Goal: Task Accomplishment & Management: Manage account settings

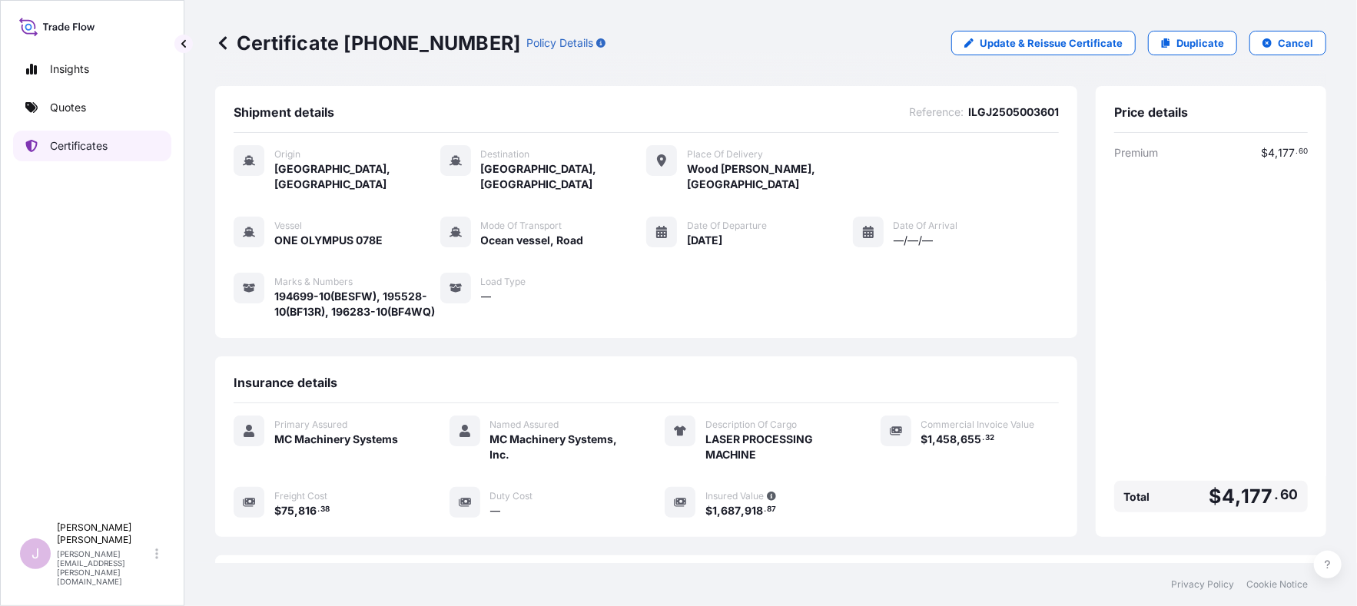
click at [105, 141] on p "Certificates" at bounding box center [79, 145] width 58 height 15
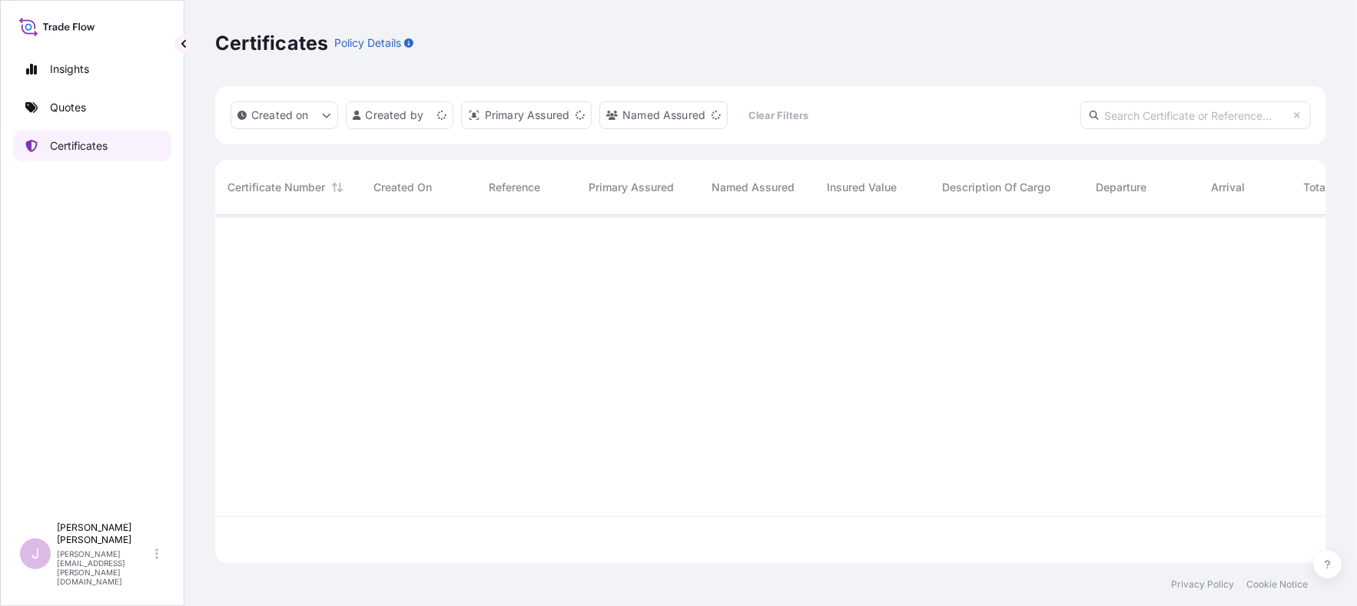
scroll to position [344, 1099]
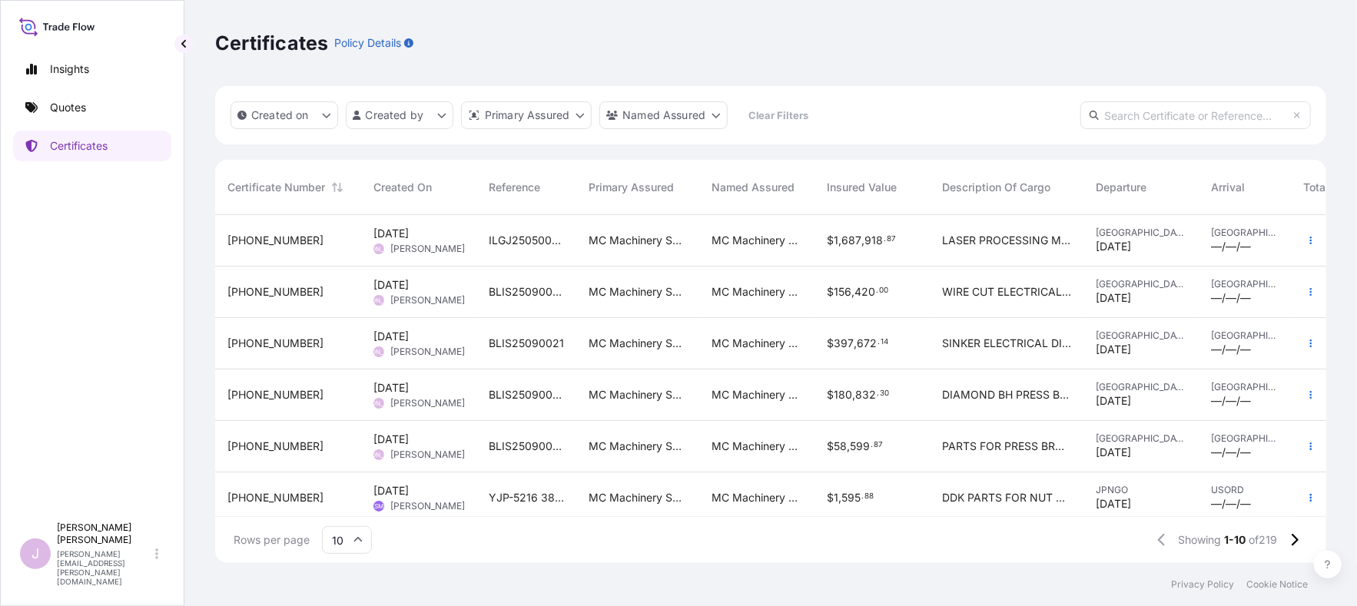
click at [559, 290] on span "BLIS25090020" at bounding box center [526, 291] width 75 height 15
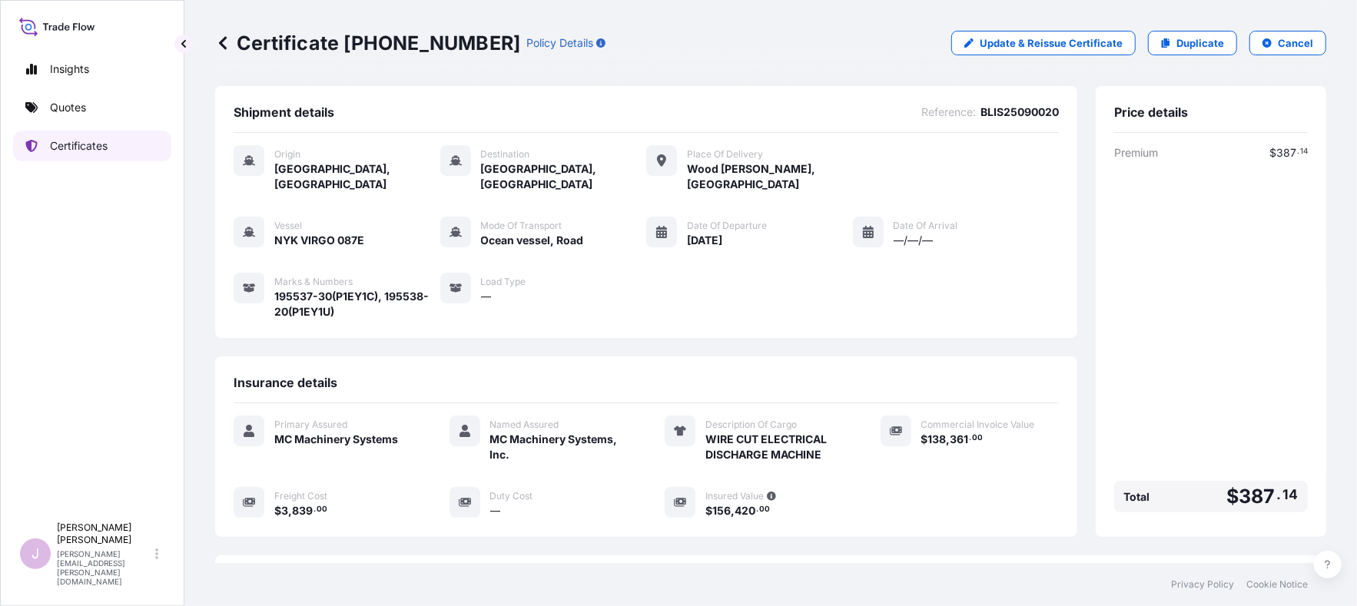
click at [55, 149] on p "Certificates" at bounding box center [79, 145] width 58 height 15
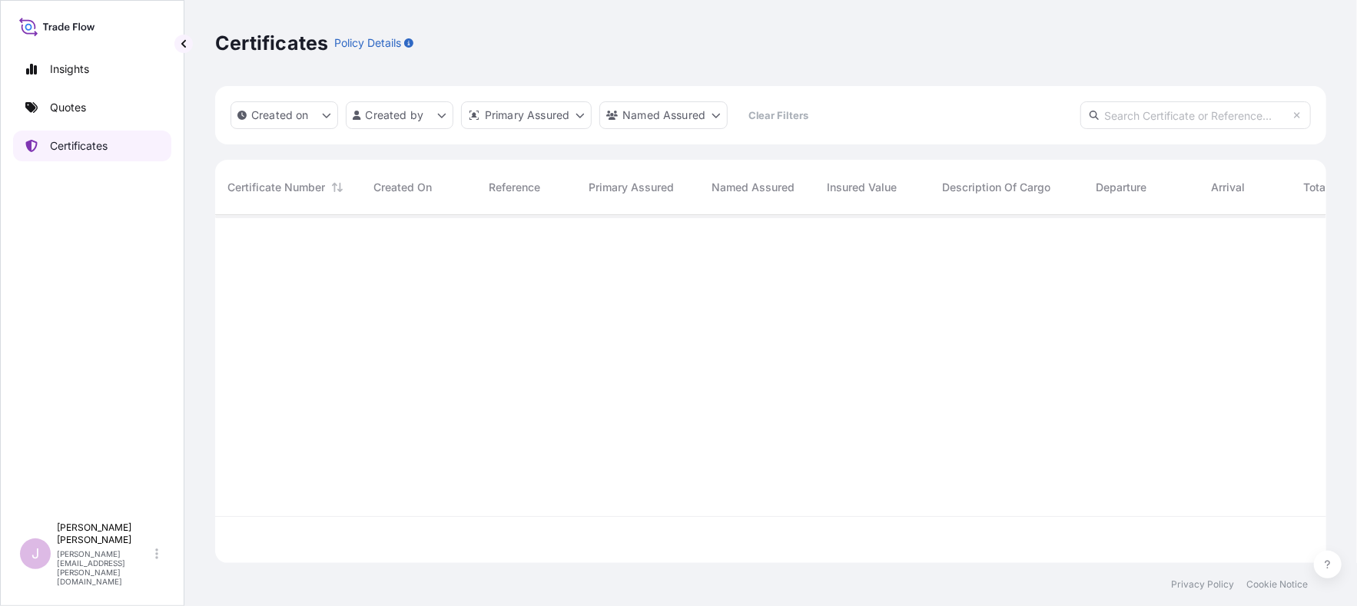
scroll to position [344, 1099]
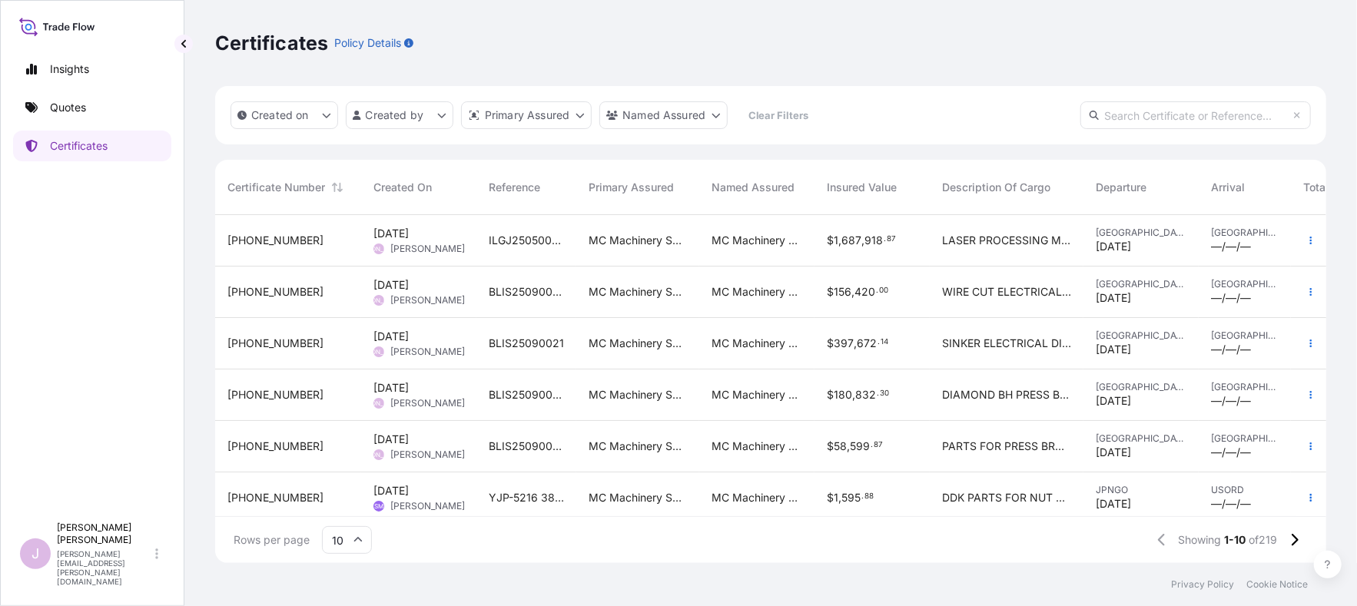
click at [542, 391] on span "BLIS25090022" at bounding box center [526, 394] width 75 height 15
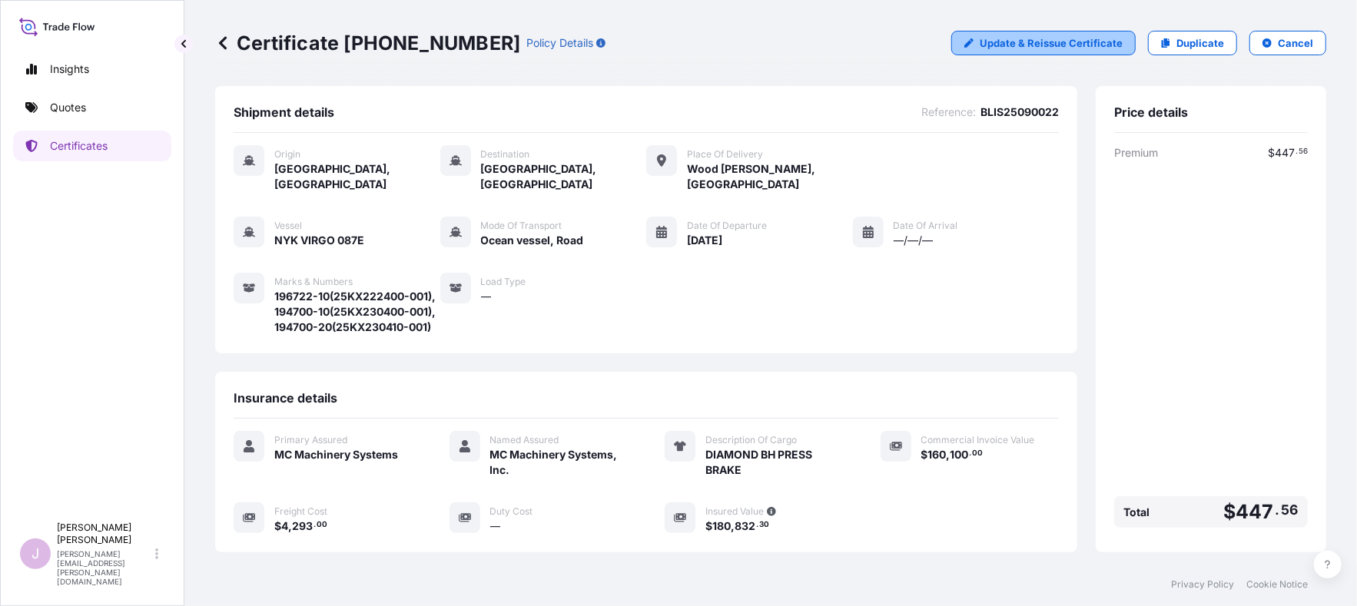
click at [1018, 41] on p "Update & Reissue Certificate" at bounding box center [1051, 42] width 143 height 15
select select "Ocean Vessel"
select select "Road / [GEOGRAPHIC_DATA]"
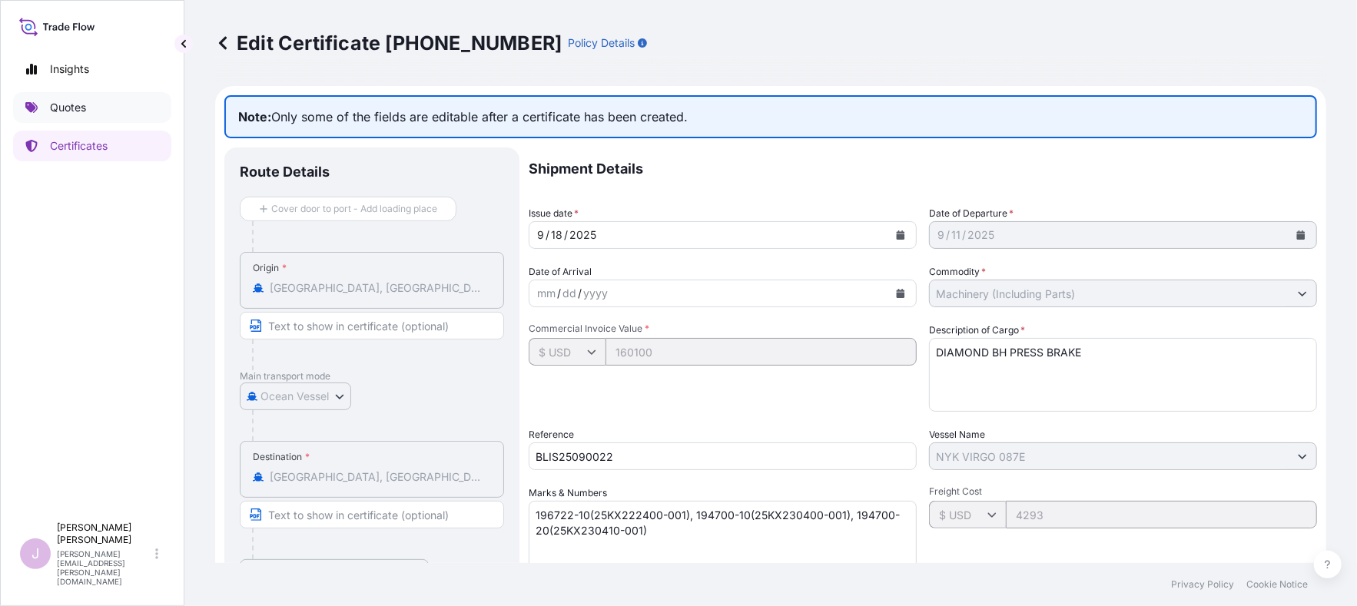
click at [81, 106] on p "Quotes" at bounding box center [68, 107] width 36 height 15
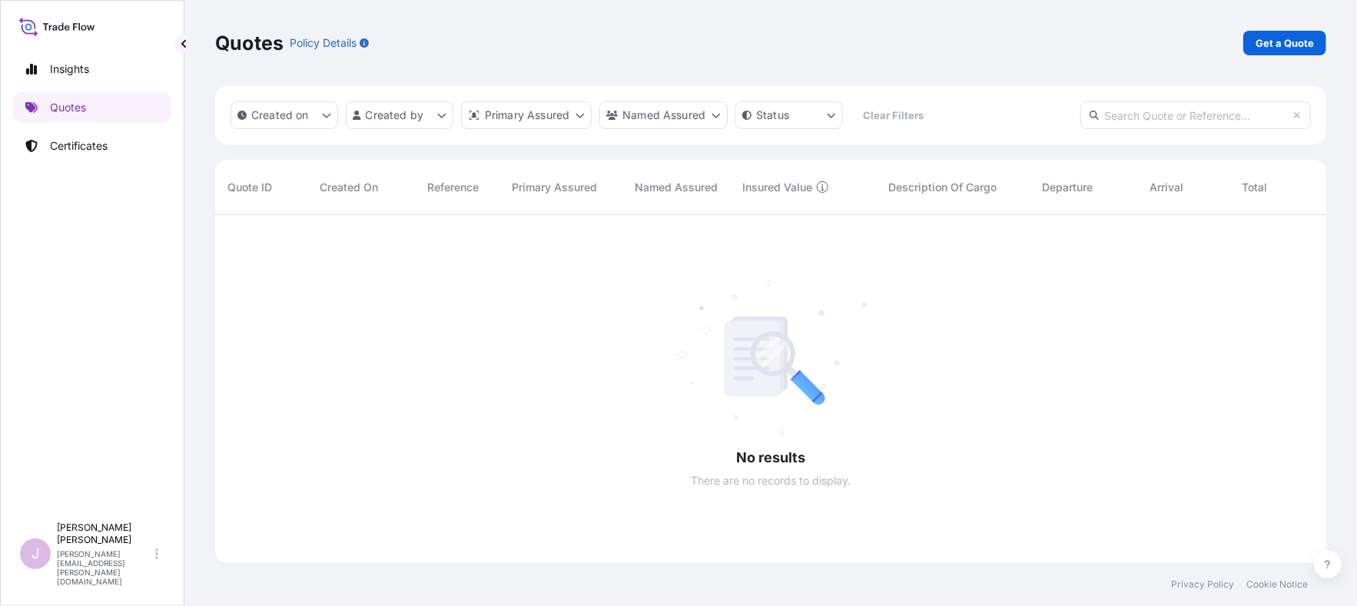
scroll to position [391, 1099]
click at [103, 145] on p "Certificates" at bounding box center [79, 145] width 58 height 15
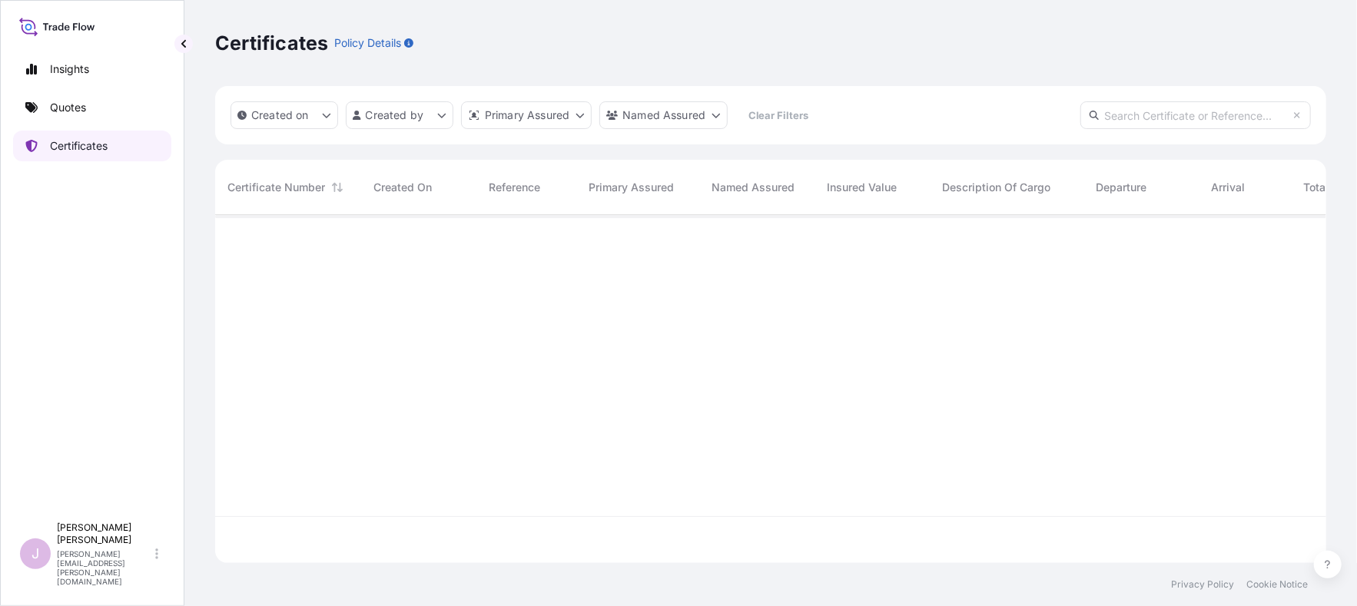
scroll to position [344, 1099]
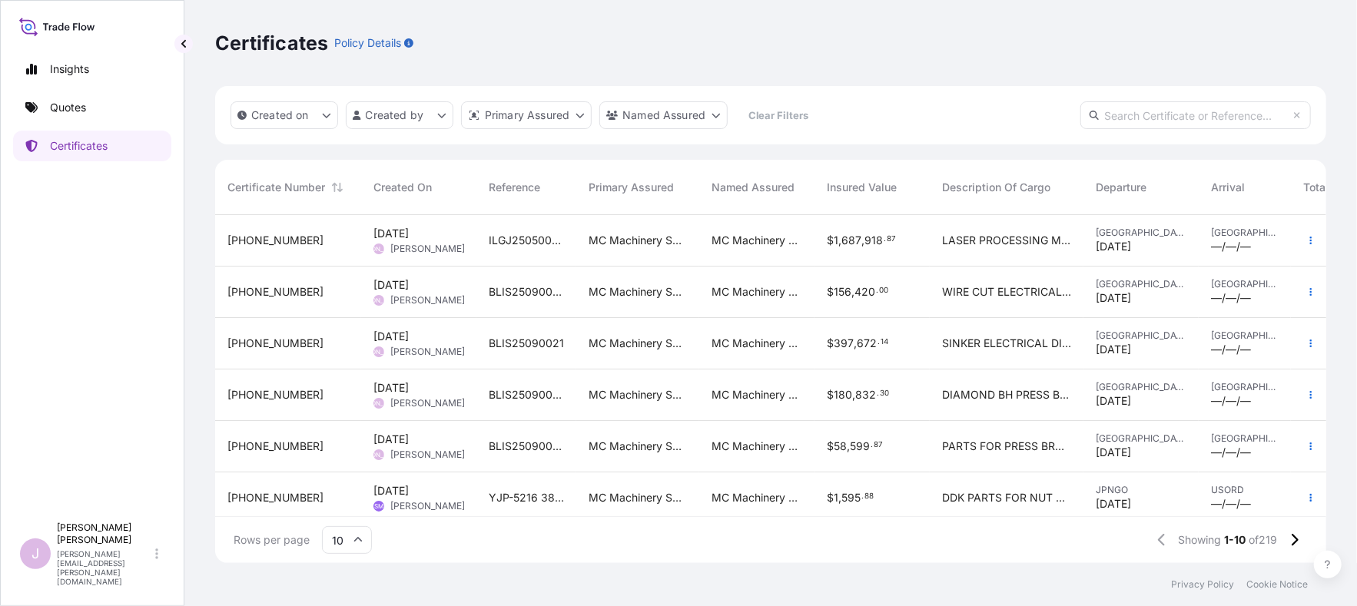
click at [543, 445] on span "BLIS25090023" at bounding box center [526, 446] width 75 height 15
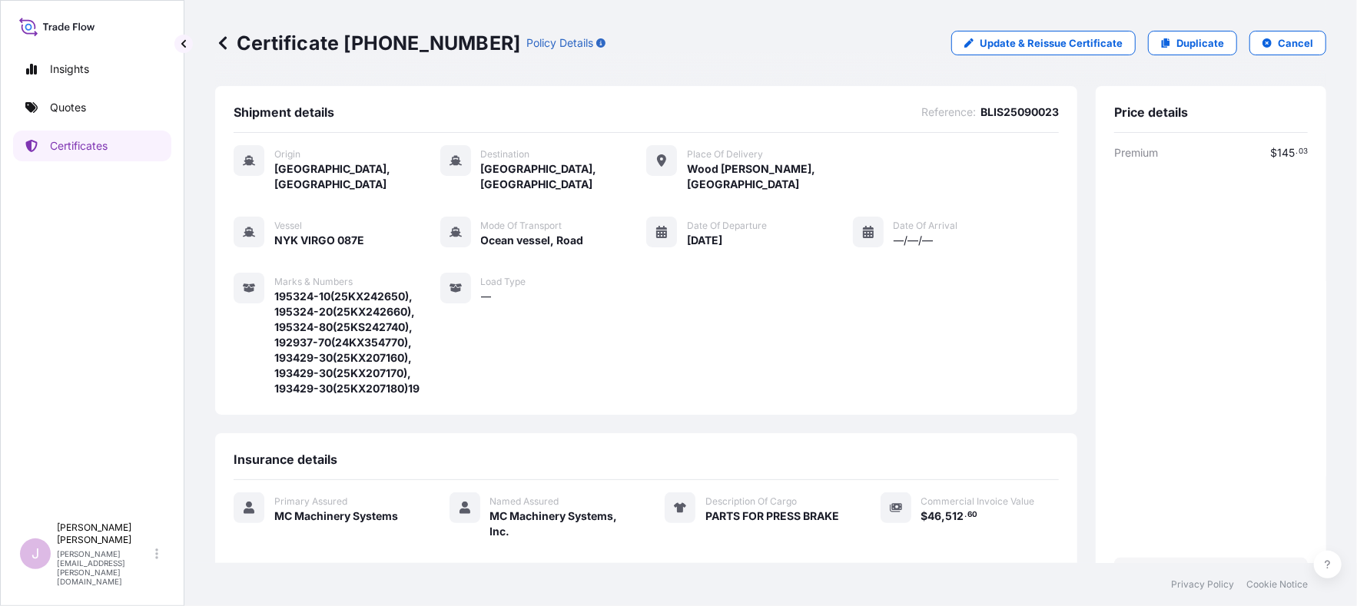
click at [221, 43] on icon at bounding box center [223, 42] width 8 height 13
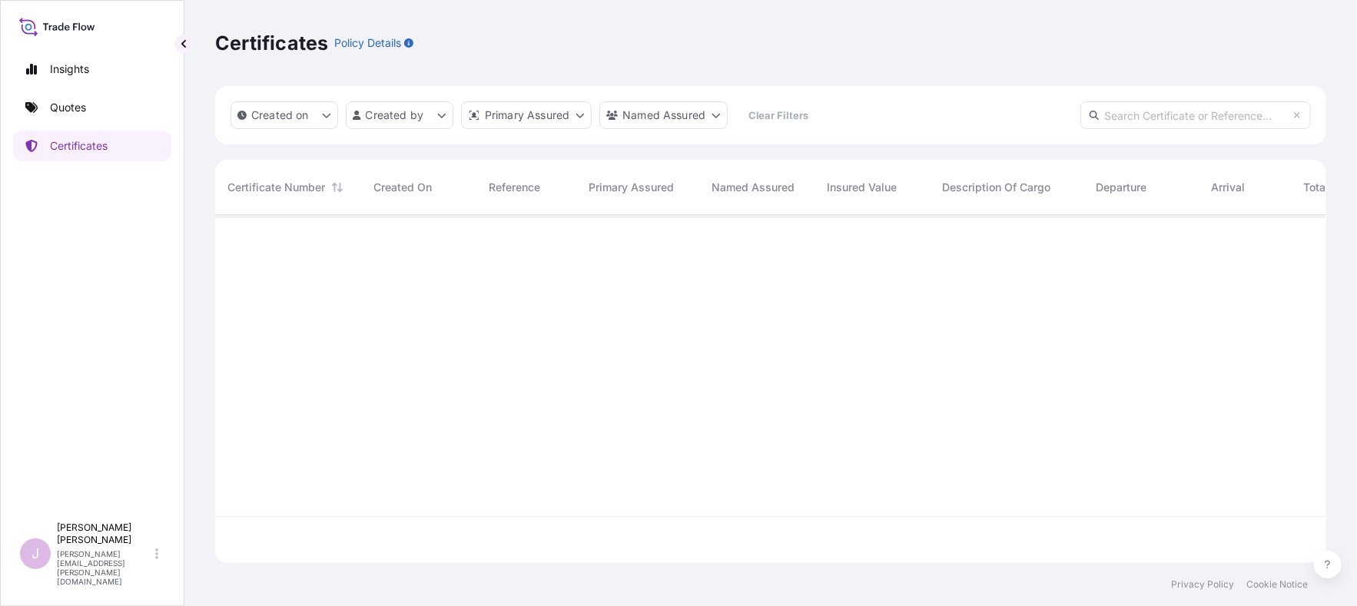
scroll to position [344, 1099]
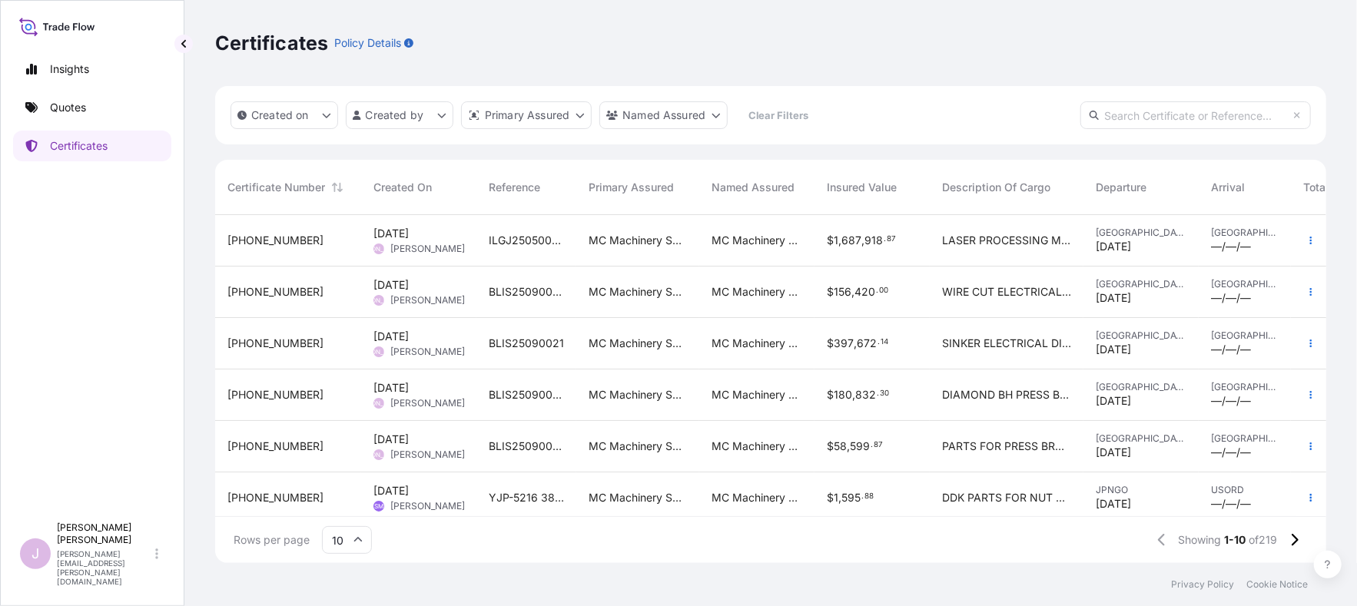
click at [559, 388] on span "BLIS25090022" at bounding box center [526, 394] width 75 height 15
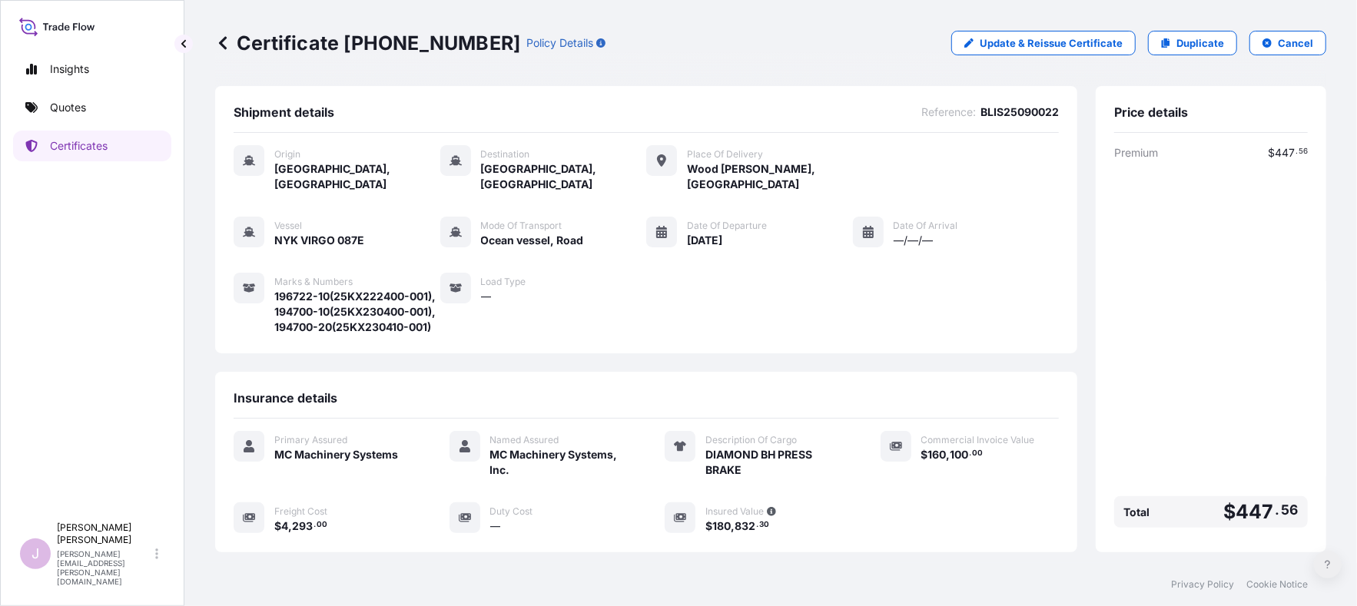
click at [1325, 566] on icon at bounding box center [1328, 564] width 6 height 9
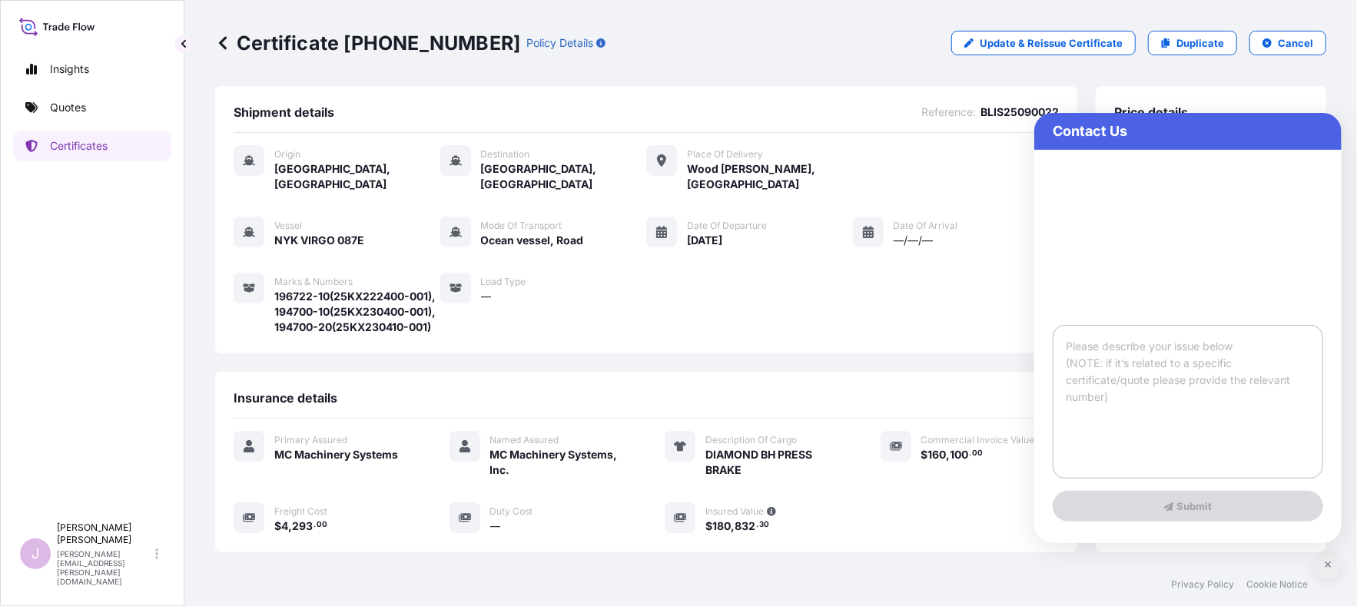
click at [1330, 563] on icon at bounding box center [1328, 564] width 7 height 9
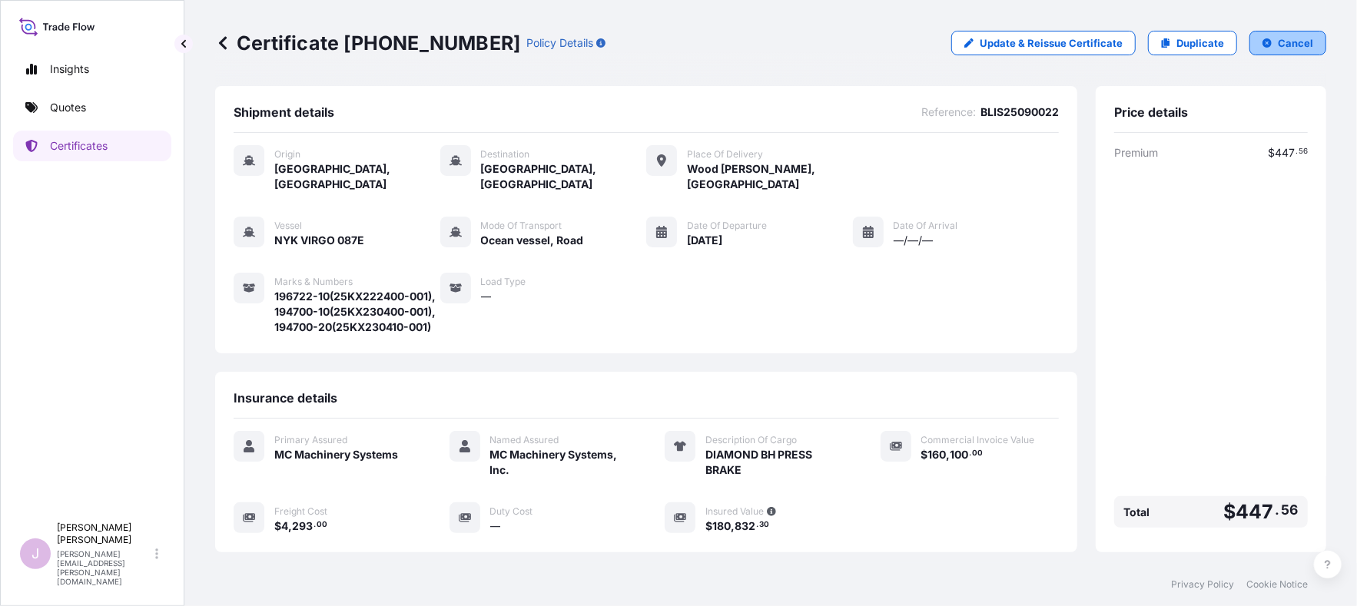
click at [1280, 40] on p "Cancel" at bounding box center [1295, 42] width 35 height 15
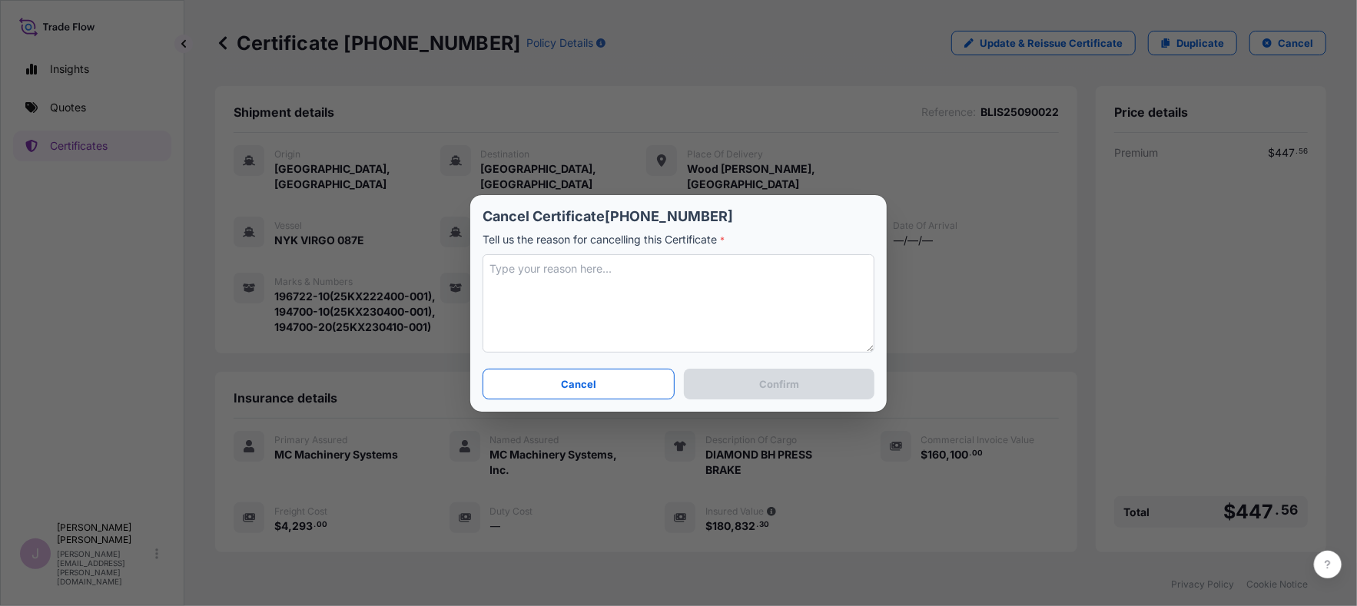
click at [545, 267] on textarea at bounding box center [679, 303] width 392 height 98
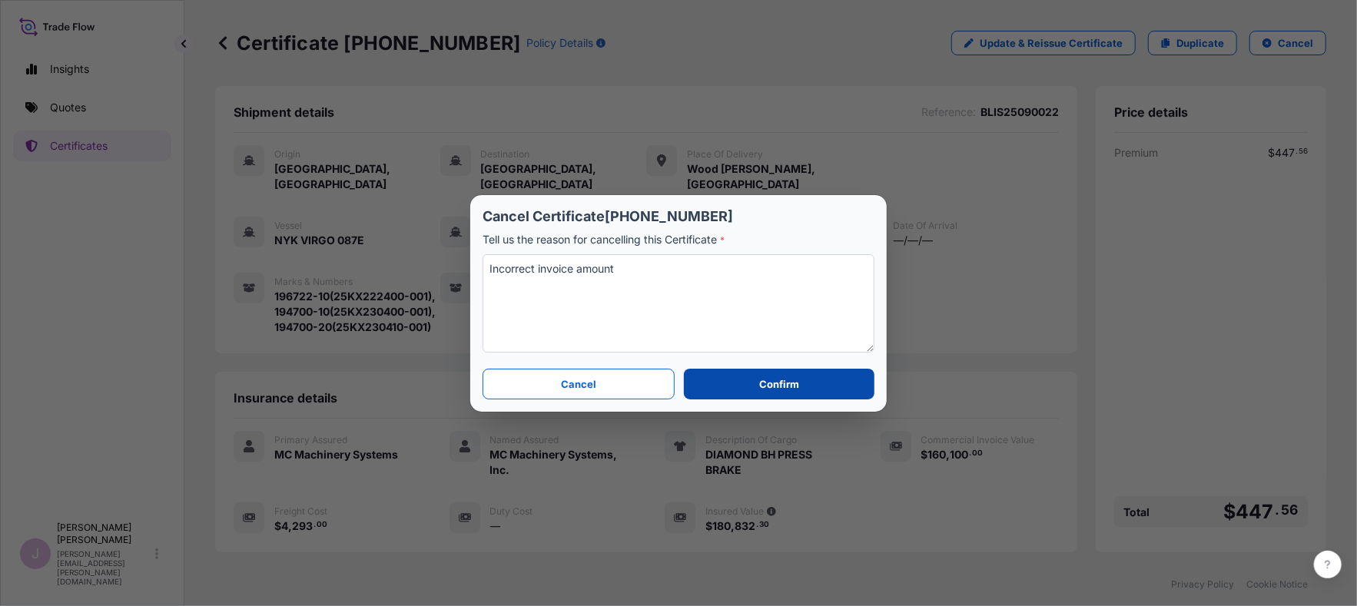
type textarea "Incorrect invoice amount"
click at [759, 378] on p "Confirm" at bounding box center [779, 384] width 40 height 15
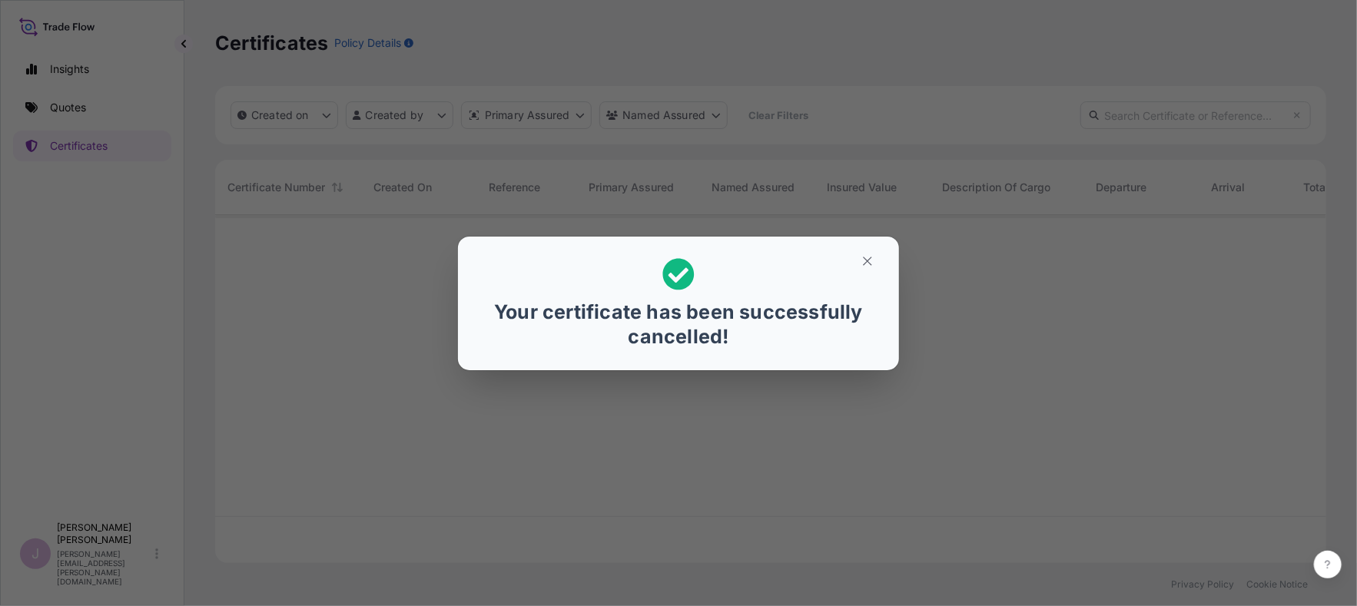
scroll to position [344, 1099]
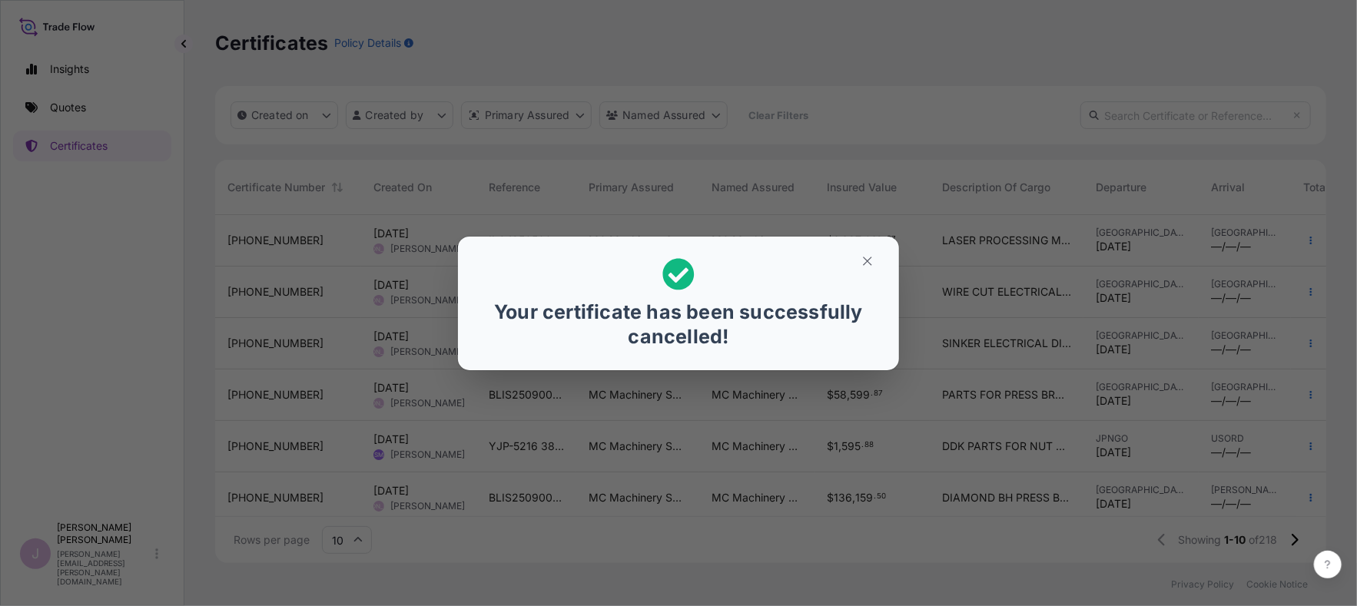
click at [726, 307] on p "Your certificate has been successfully cancelled!" at bounding box center [678, 324] width 416 height 49
click at [864, 263] on icon "button" at bounding box center [868, 261] width 14 height 14
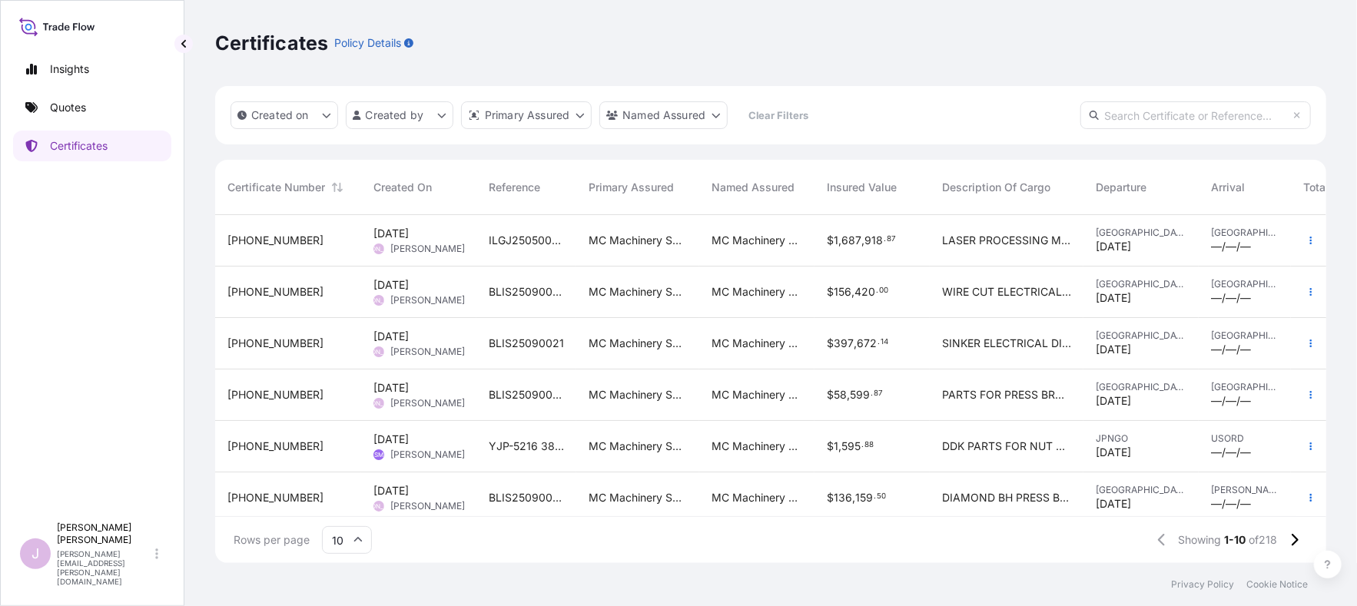
click at [545, 396] on span "BLIS25090023" at bounding box center [526, 394] width 75 height 15
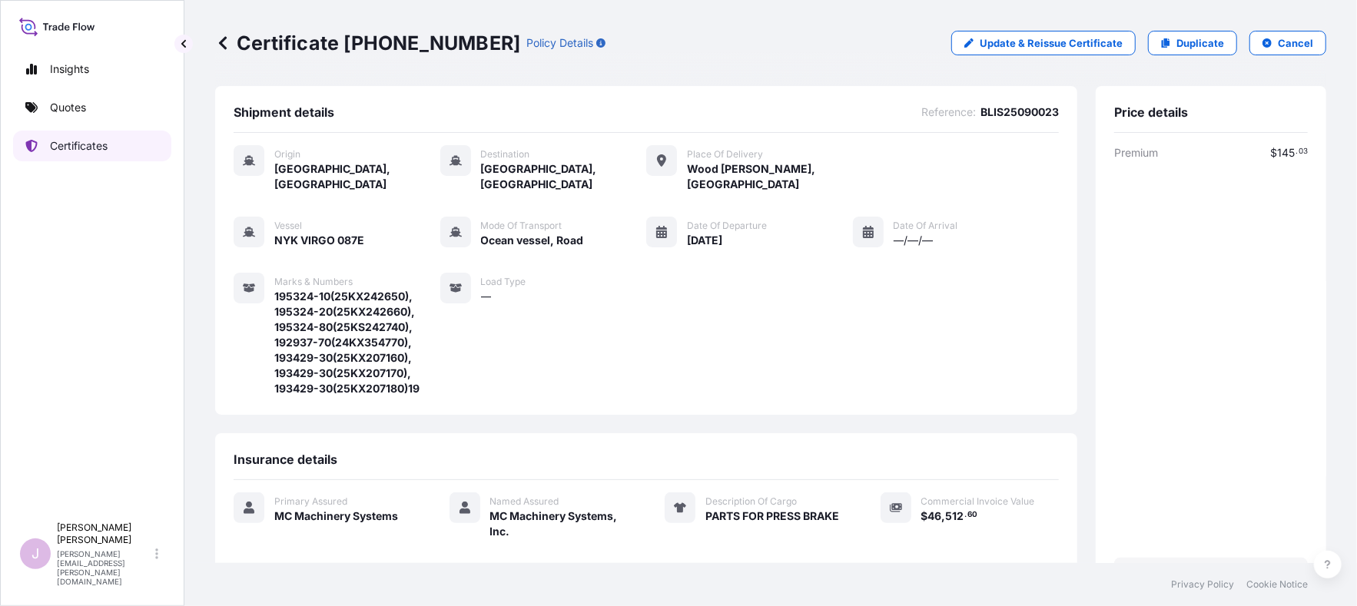
click at [99, 148] on p "Certificates" at bounding box center [79, 145] width 58 height 15
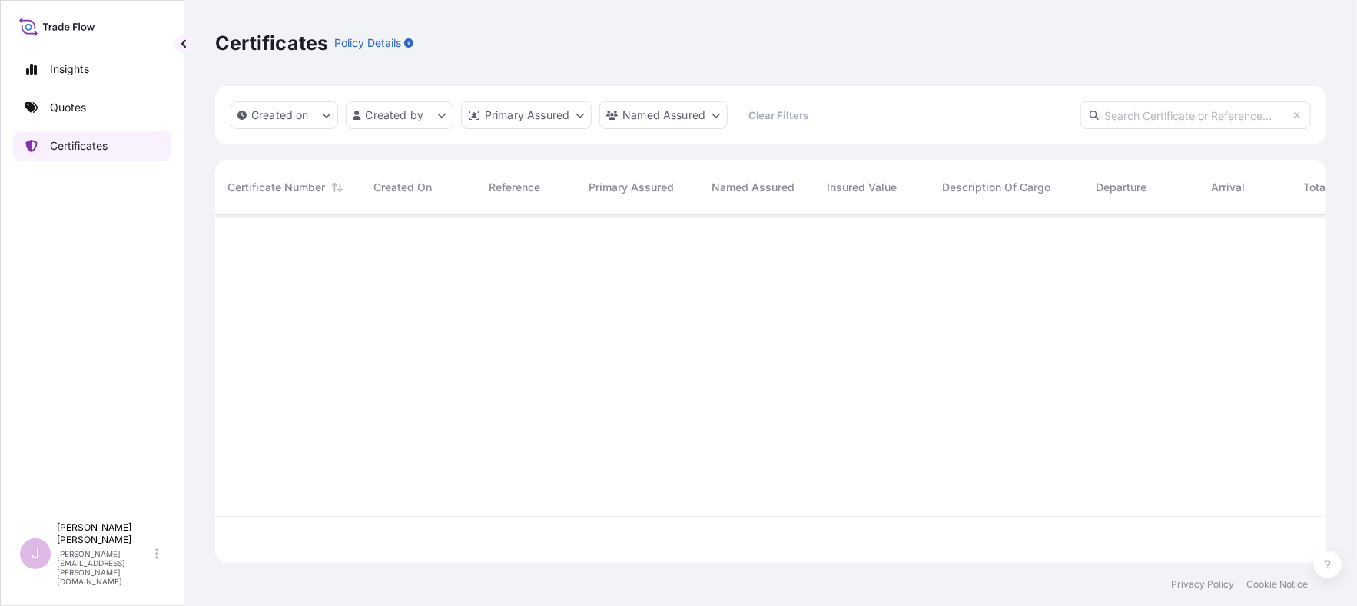
scroll to position [344, 1099]
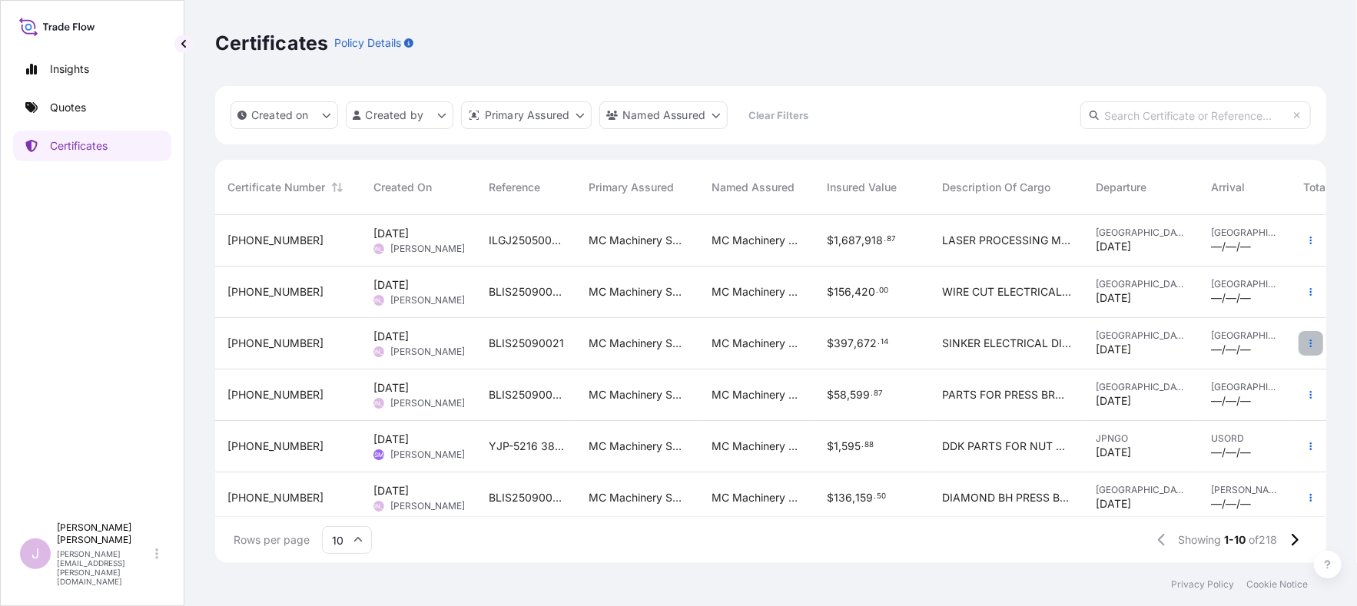
click at [1306, 345] on icon "button" at bounding box center [1310, 343] width 9 height 9
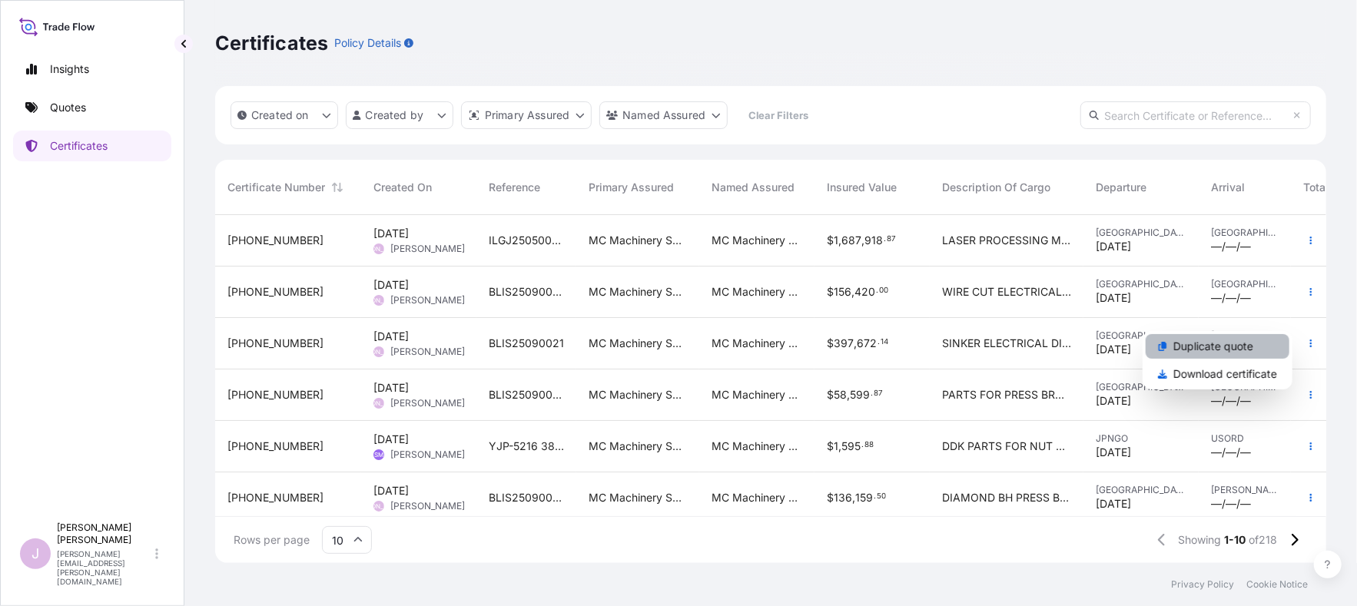
click at [1242, 347] on p "Duplicate quote" at bounding box center [1213, 346] width 80 height 15
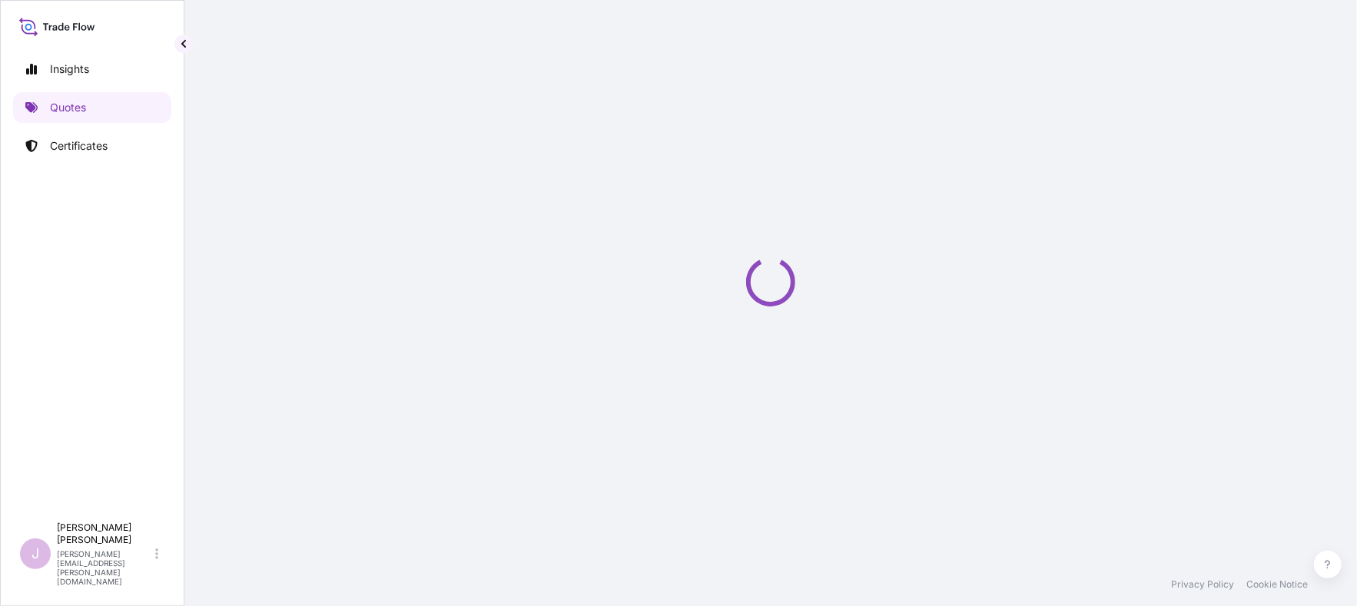
scroll to position [24, 0]
select select "Ocean Vessel"
select select "Road / [GEOGRAPHIC_DATA]"
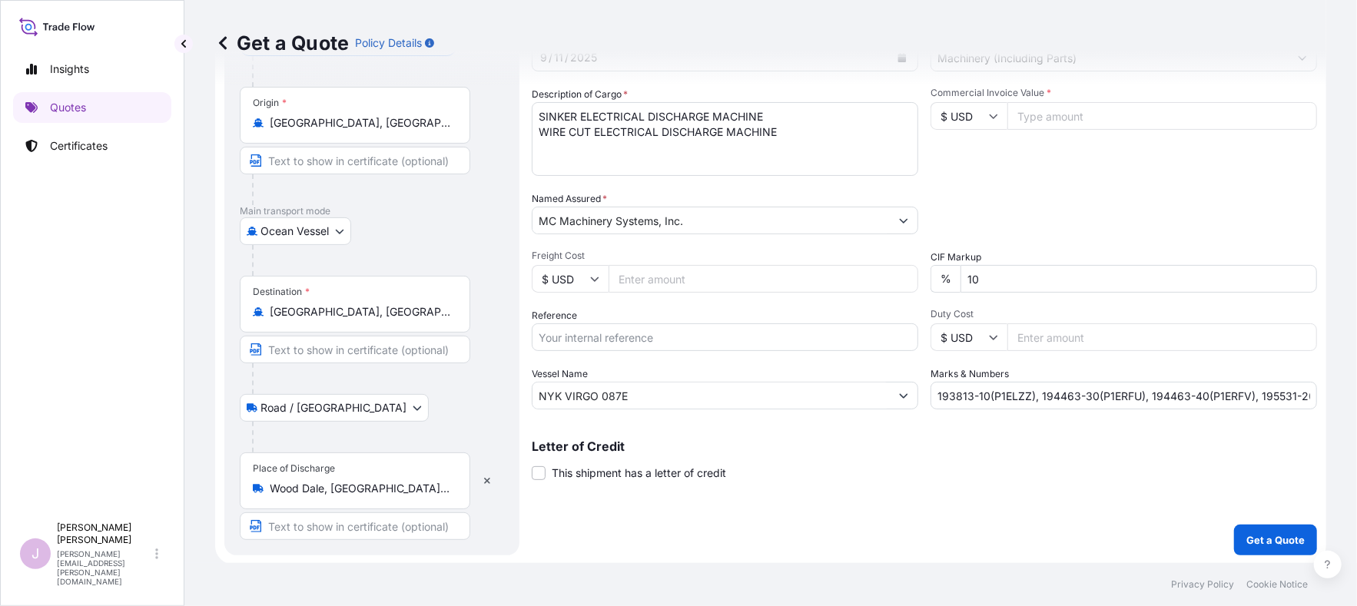
scroll to position [114, 0]
drag, startPoint x: 784, startPoint y: 133, endPoint x: 388, endPoint y: 106, distance: 396.6
click at [388, 106] on form "Route Details Cover door to port - Add loading place Place of loading Road / [G…" at bounding box center [770, 268] width 1111 height 592
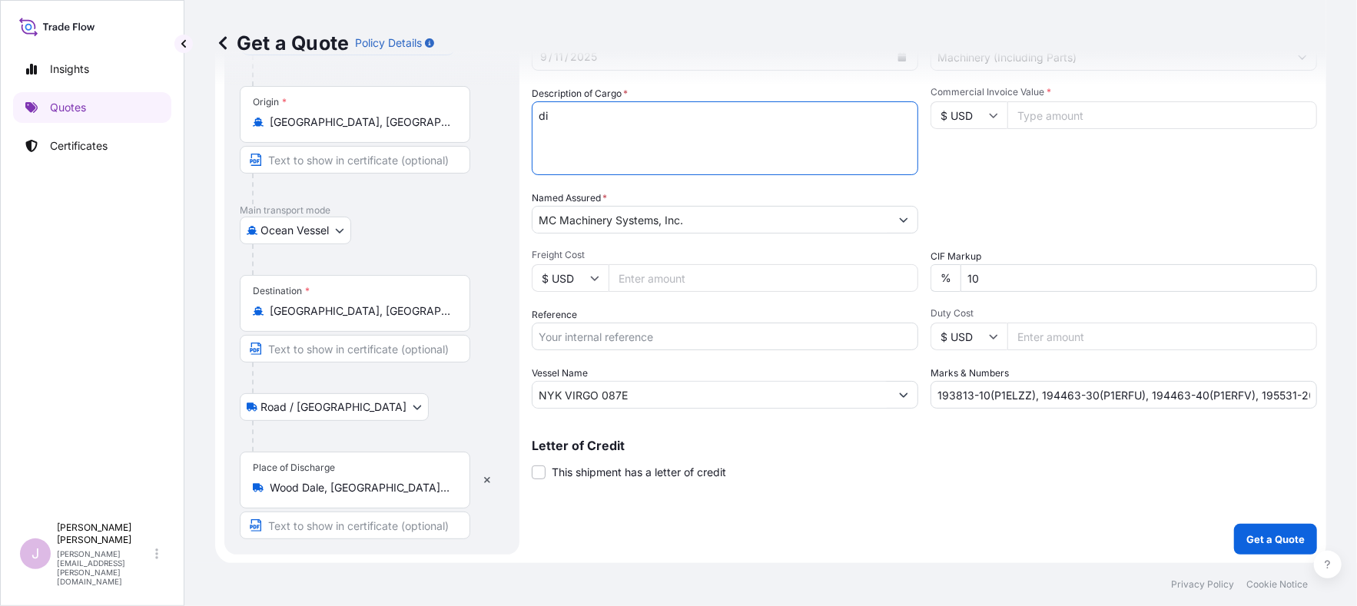
type textarea "d"
type textarea "DIAMOND BH PRESS BRAKE"
click at [622, 279] on input "Freight Cost" at bounding box center [764, 278] width 310 height 28
click at [627, 273] on input "Freight Cost" at bounding box center [764, 278] width 310 height 28
paste input "4293.00"
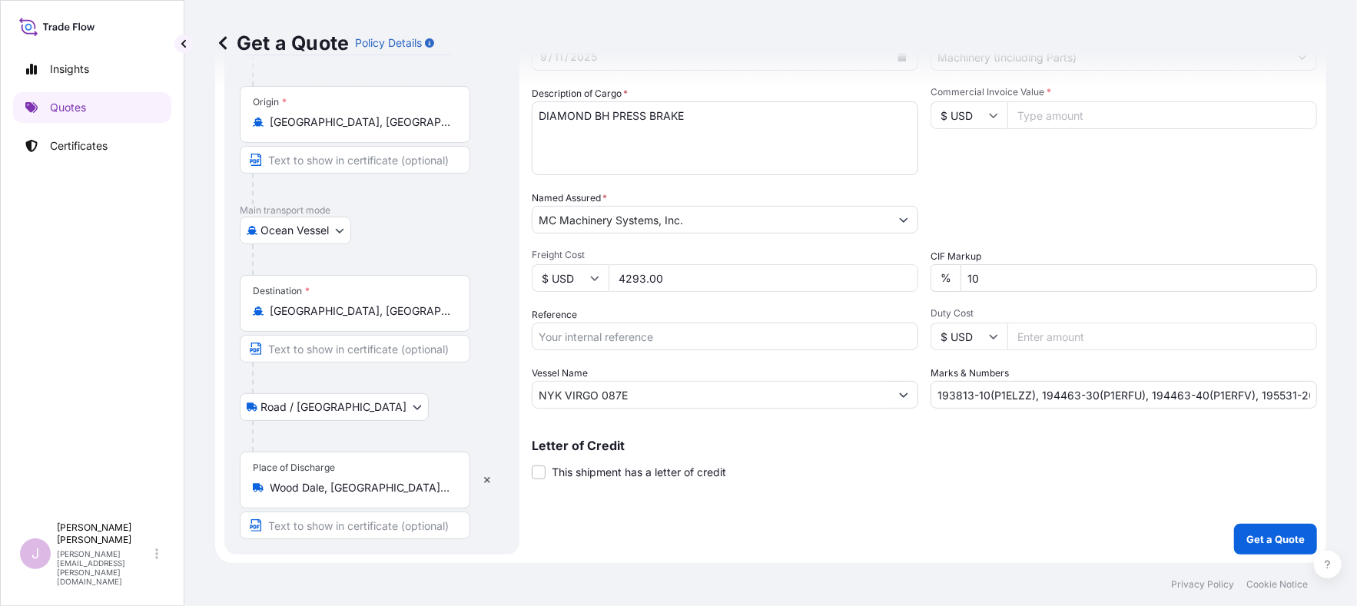
type input "4293.00"
click at [551, 335] on input "Reference" at bounding box center [725, 337] width 386 height 28
type input "BLIS25090022"
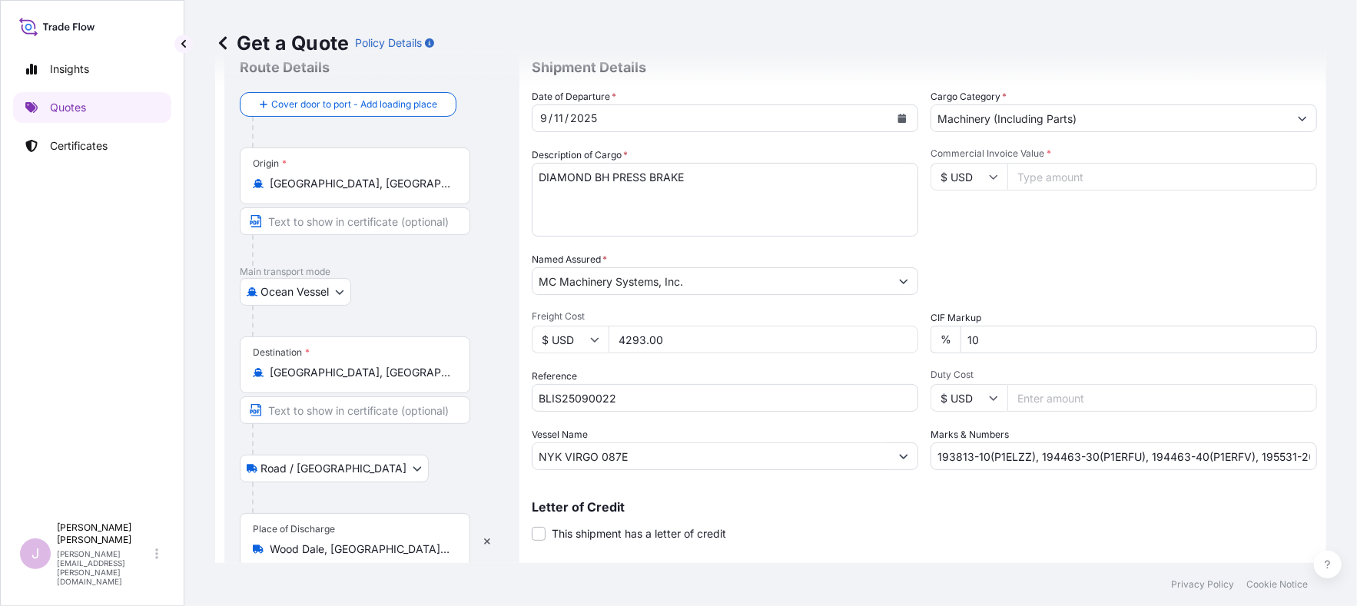
scroll to position [77, 0]
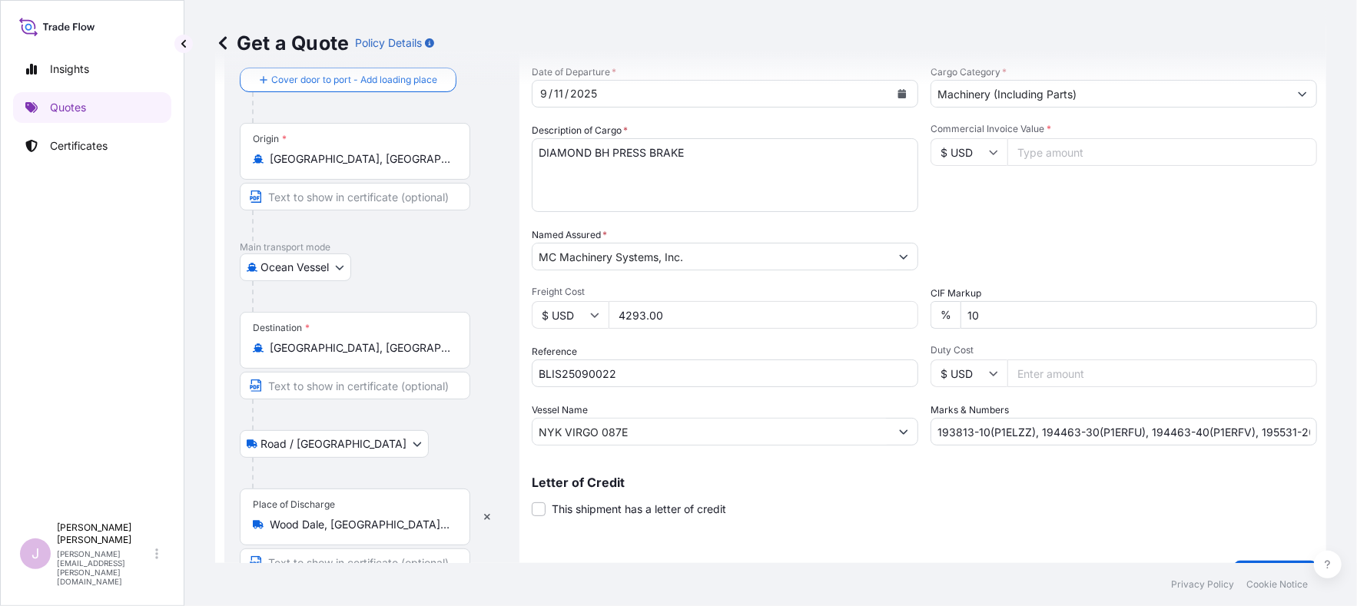
drag, startPoint x: 1041, startPoint y: 150, endPoint x: 1058, endPoint y: 153, distance: 17.2
click at [1043, 153] on input "Commercial Invoice Value *" at bounding box center [1162, 152] width 310 height 28
type input "160200"
click at [932, 432] on input "193813-10(P1ELZZ), 194463-30(P1ERFU), 194463-40(P1ERFV), 195531-20(P1EYDV)" at bounding box center [1124, 432] width 386 height 28
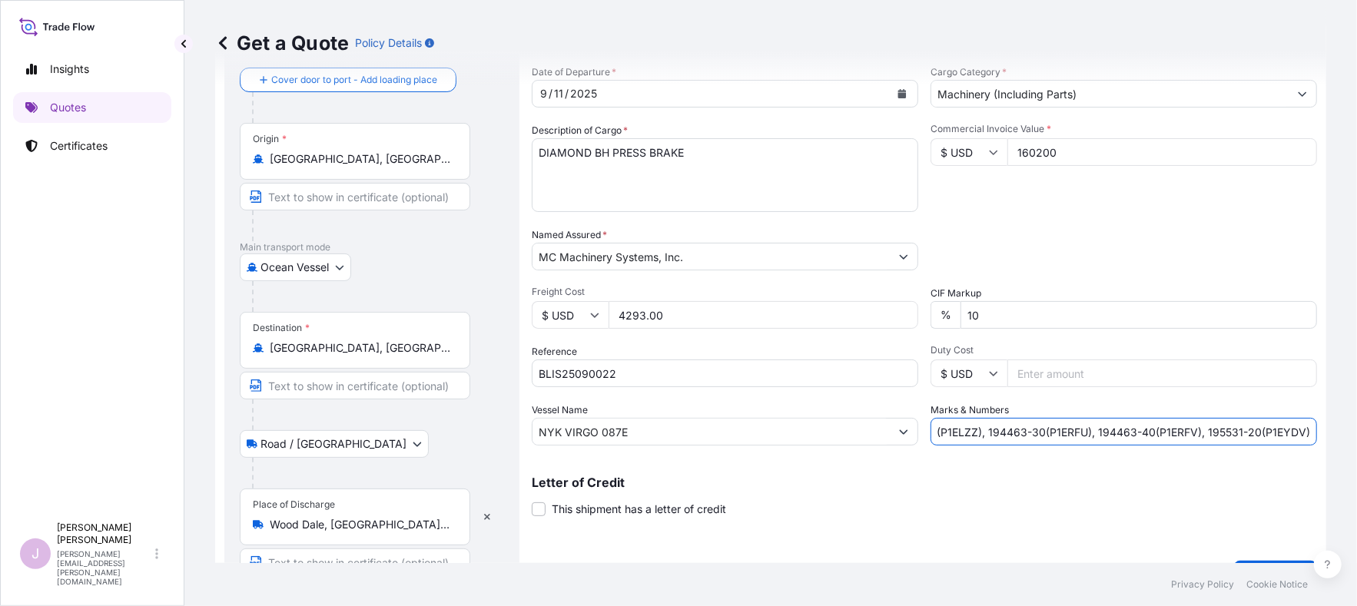
drag, startPoint x: 930, startPoint y: 431, endPoint x: 1402, endPoint y: 426, distance: 472.6
click at [1356, 426] on html "Insights Quotes Certificates J [PERSON_NAME] [PERSON_NAME][EMAIL_ADDRESS][PERSO…" at bounding box center [678, 303] width 1357 height 606
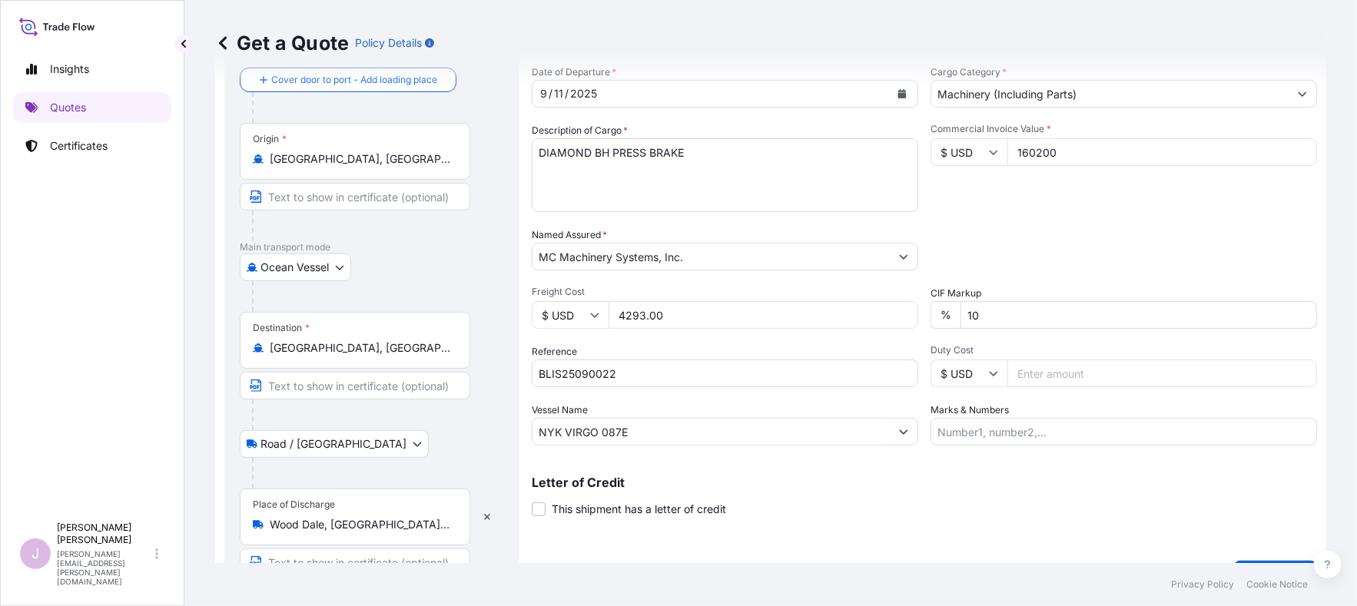
click at [946, 428] on input "Marks & Numbers" at bounding box center [1124, 432] width 386 height 28
type input "196722-10(25KX222400-001), 194700-10(25KX230400-001), 194700-20(25KX230410-001)"
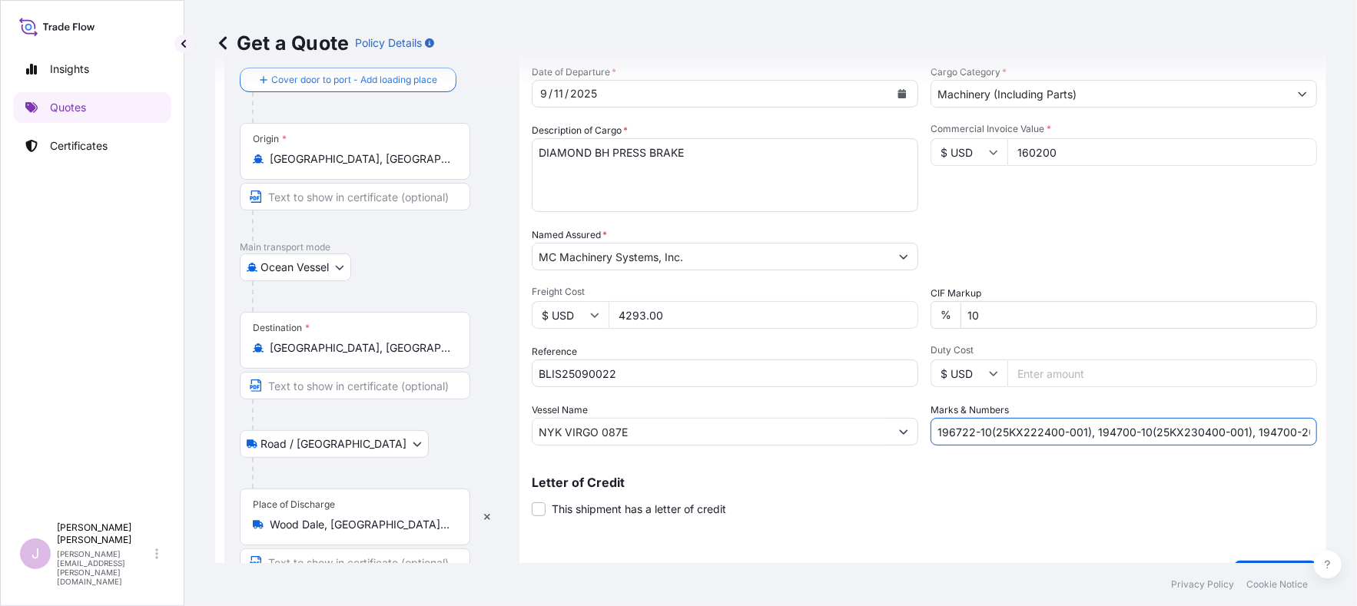
click at [986, 433] on input "196722-10(25KX222400-001), 194700-10(25KX230400-001), 194700-20(25KX230410-001)" at bounding box center [1124, 432] width 386 height 28
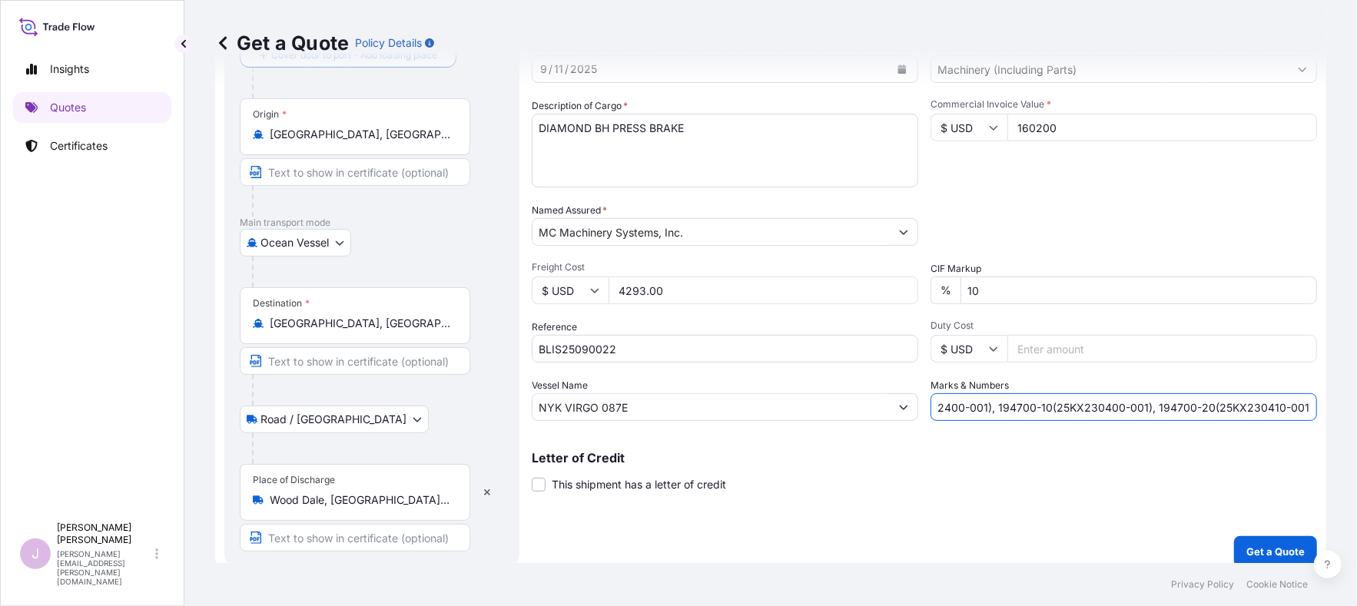
scroll to position [114, 0]
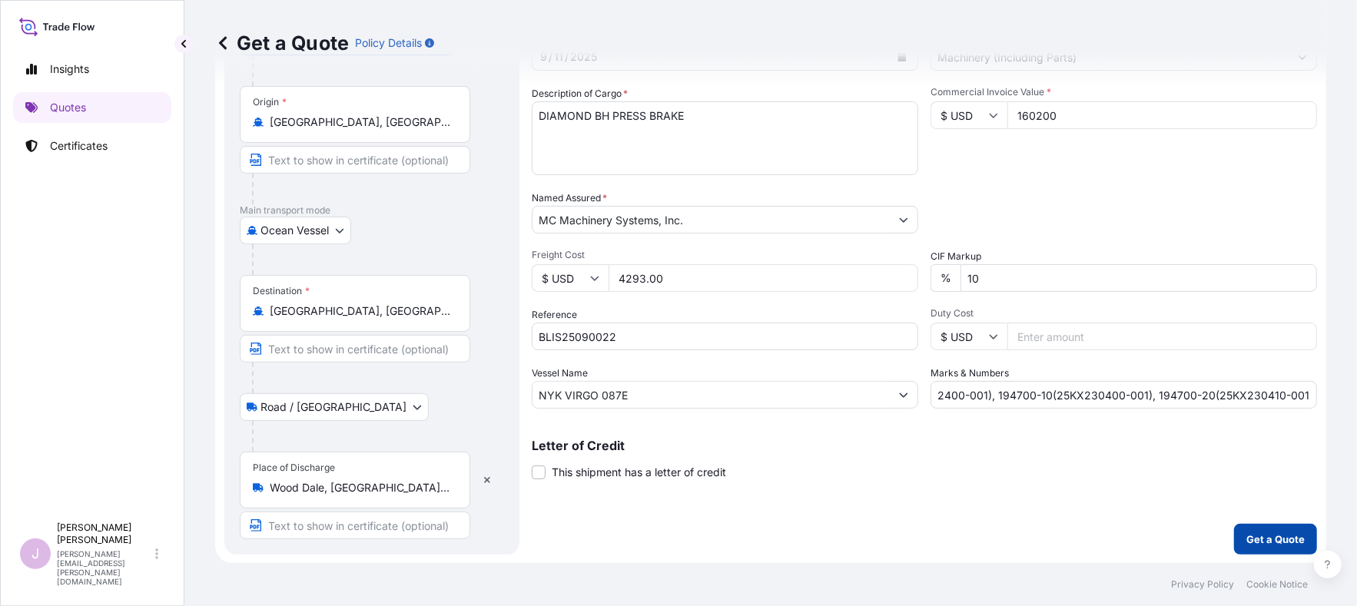
click at [1258, 537] on p "Get a Quote" at bounding box center [1275, 539] width 58 height 15
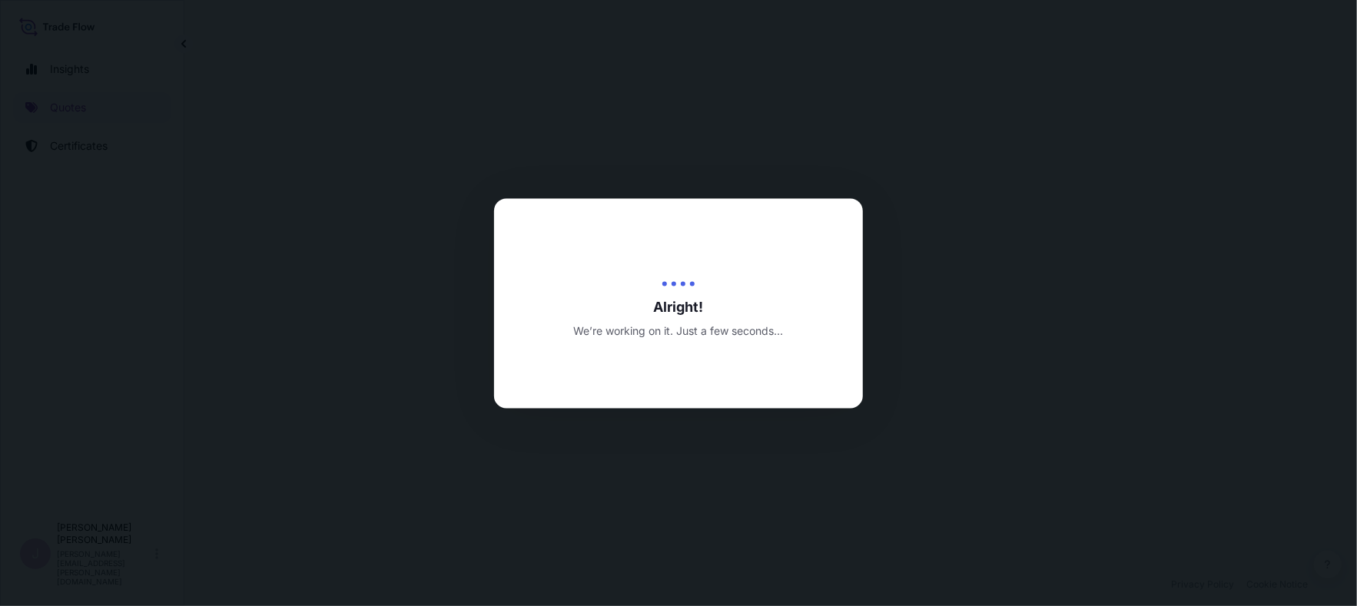
select select "Ocean Vessel"
select select "Road / [GEOGRAPHIC_DATA]"
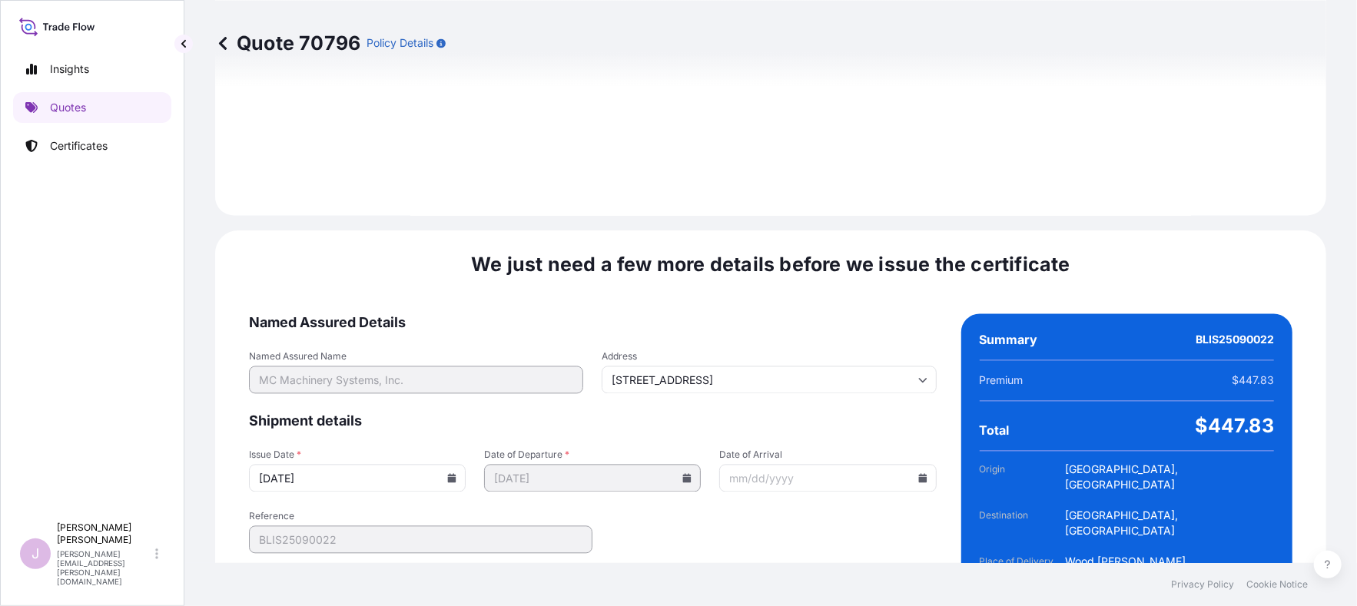
scroll to position [1913, 0]
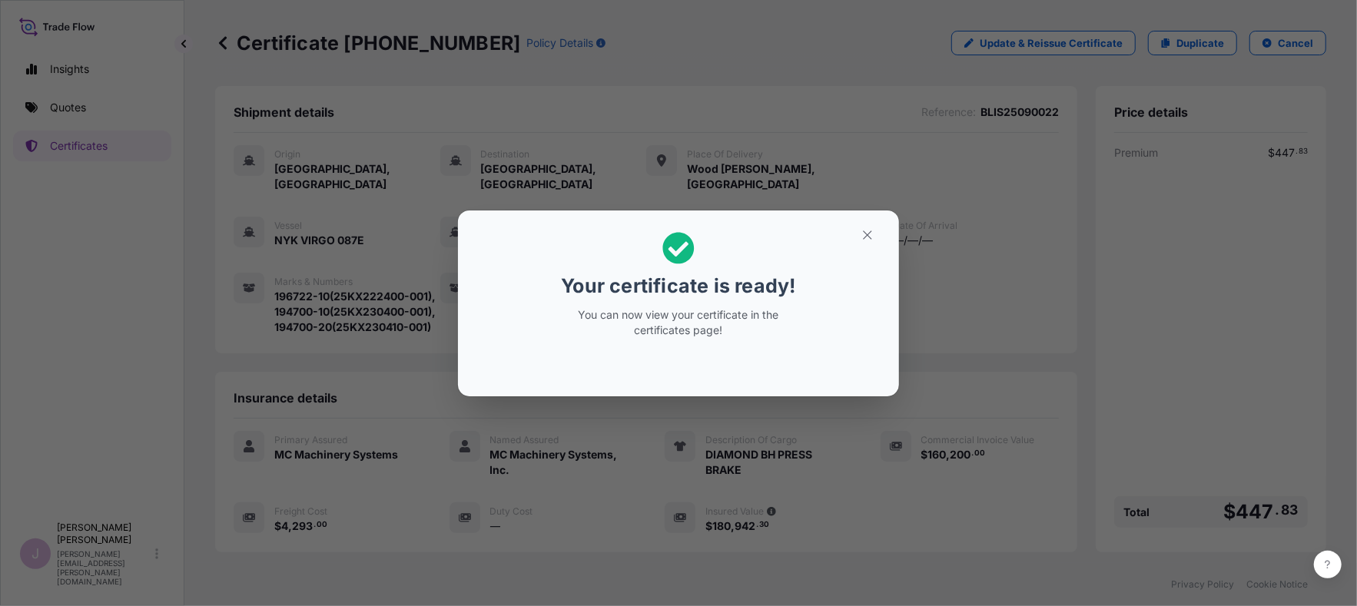
drag, startPoint x: 765, startPoint y: 284, endPoint x: 790, endPoint y: 269, distance: 29.3
click at [765, 283] on p "Your certificate is ready!" at bounding box center [678, 286] width 234 height 25
click at [887, 227] on section "Your certificate is ready! You can now view your certificate in the certificate…" at bounding box center [678, 304] width 441 height 186
click at [870, 237] on icon "button" at bounding box center [867, 235] width 8 height 8
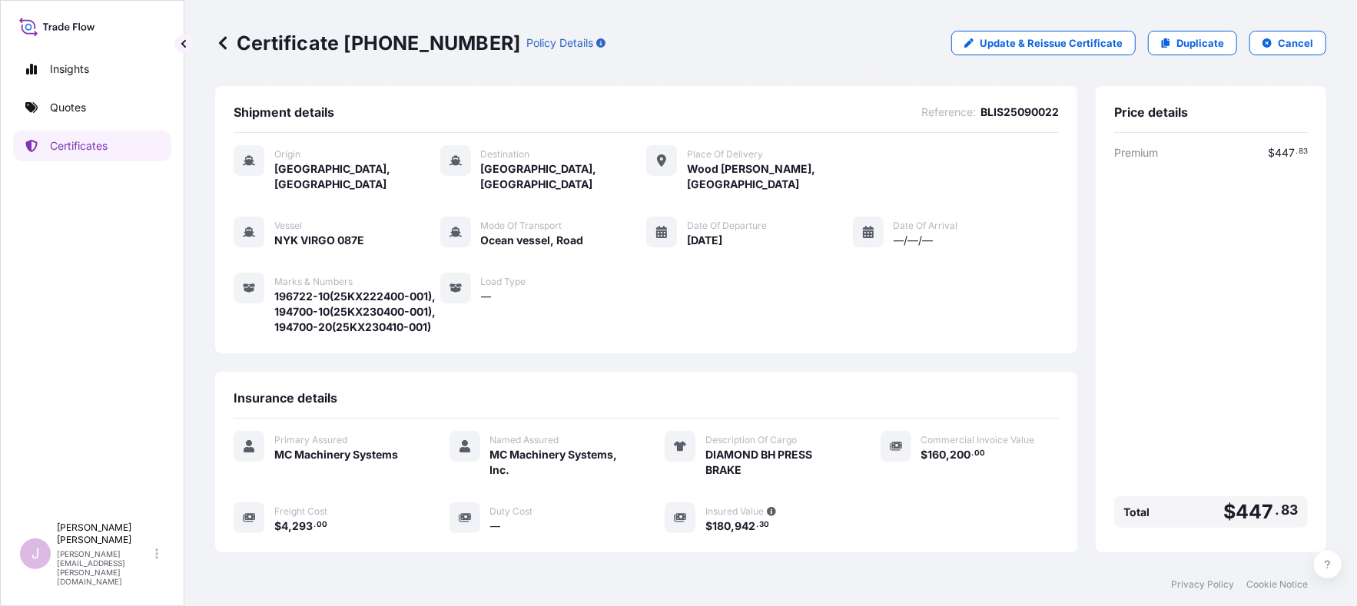
click at [248, 559] on div "Primary Assured MC Machinery Systems Named Assured MC Machinery Systems, Inc. D…" at bounding box center [646, 491] width 825 height 144
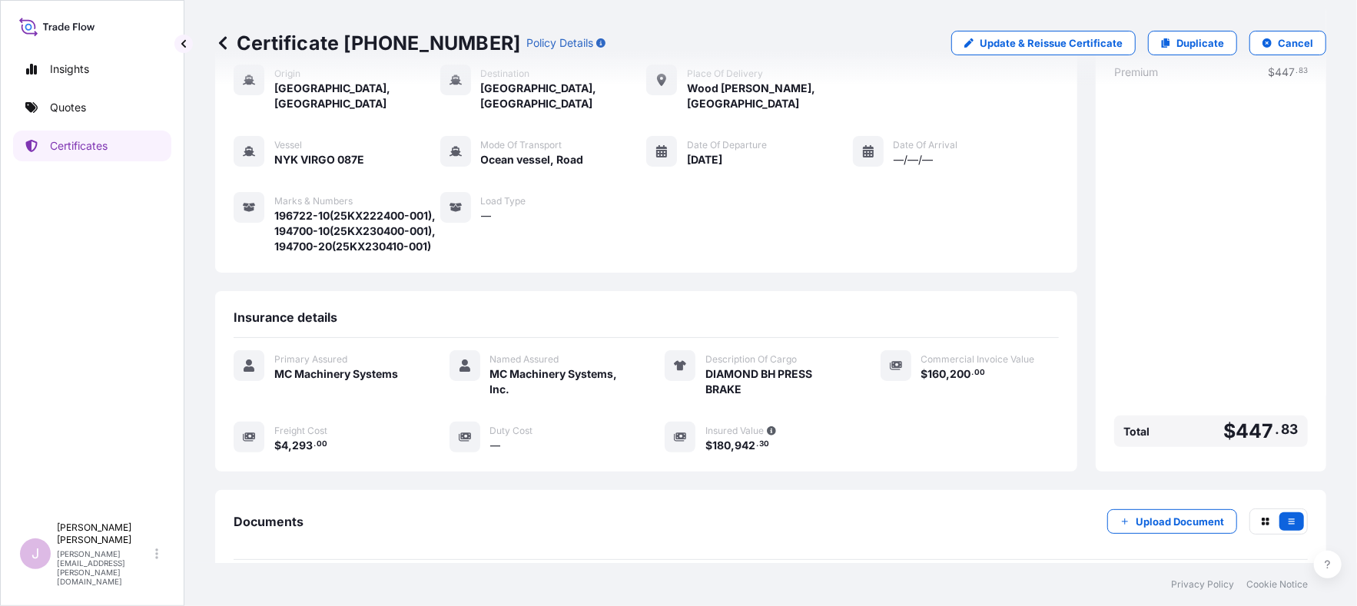
scroll to position [151, 0]
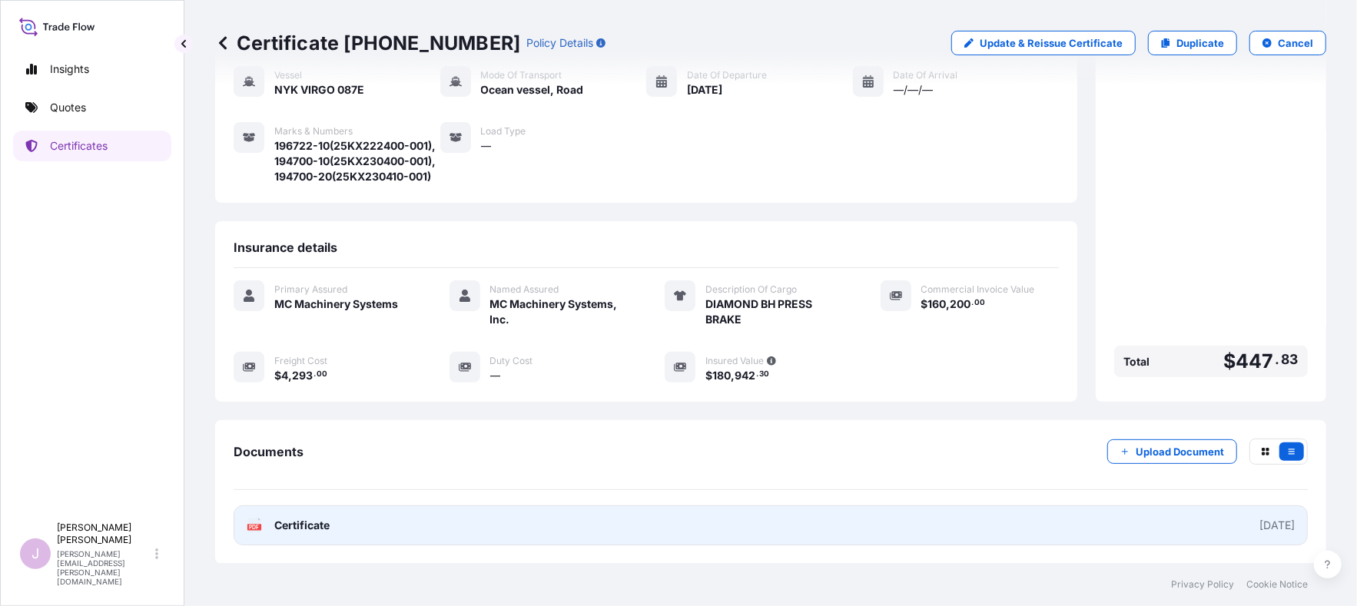
click at [296, 529] on span "Certificate" at bounding box center [301, 525] width 55 height 15
